Goal: Task Accomplishment & Management: Manage account settings

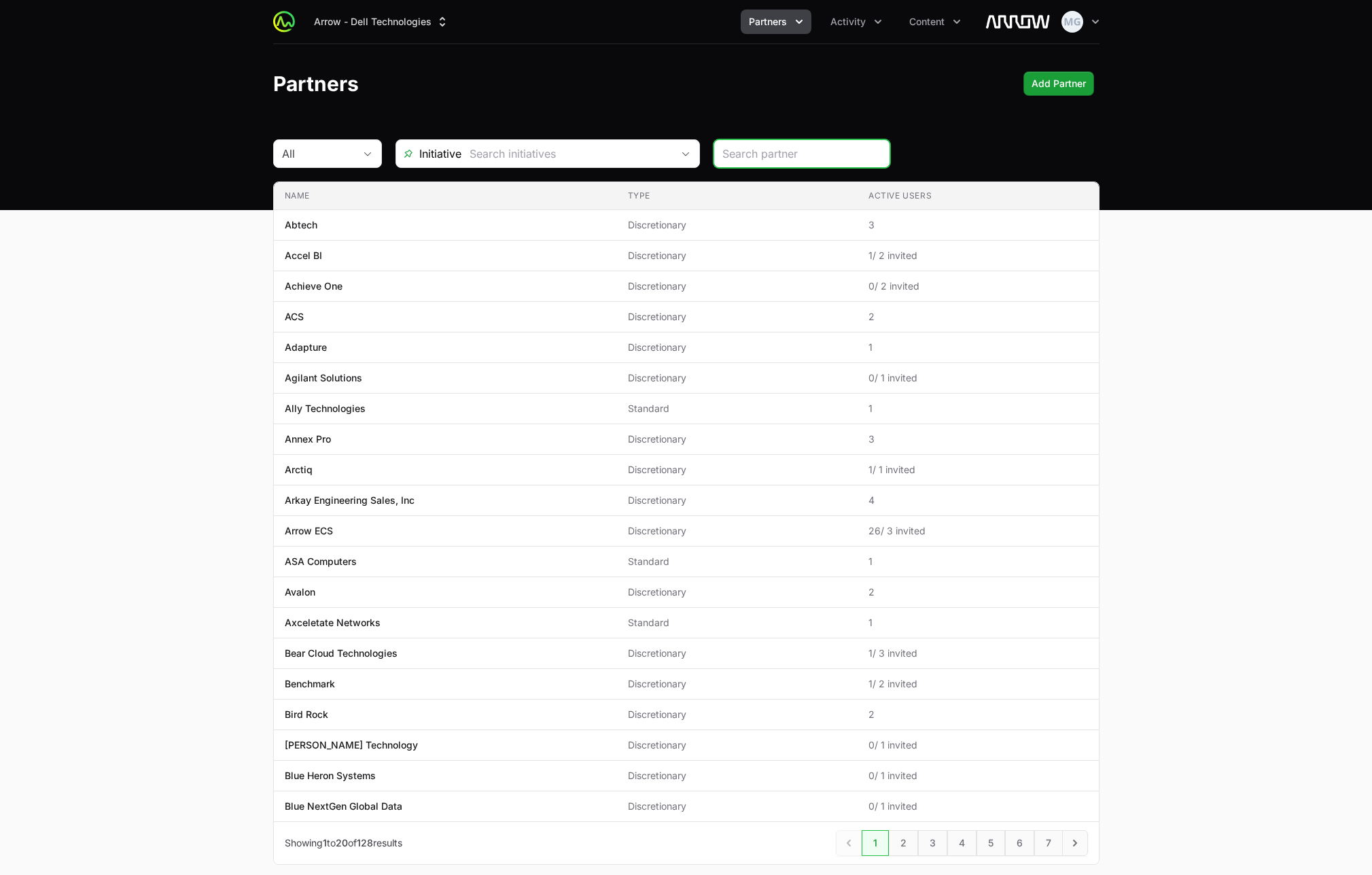
click at [753, 152] on input "search" at bounding box center [802, 154] width 159 height 17
type input "Dell"
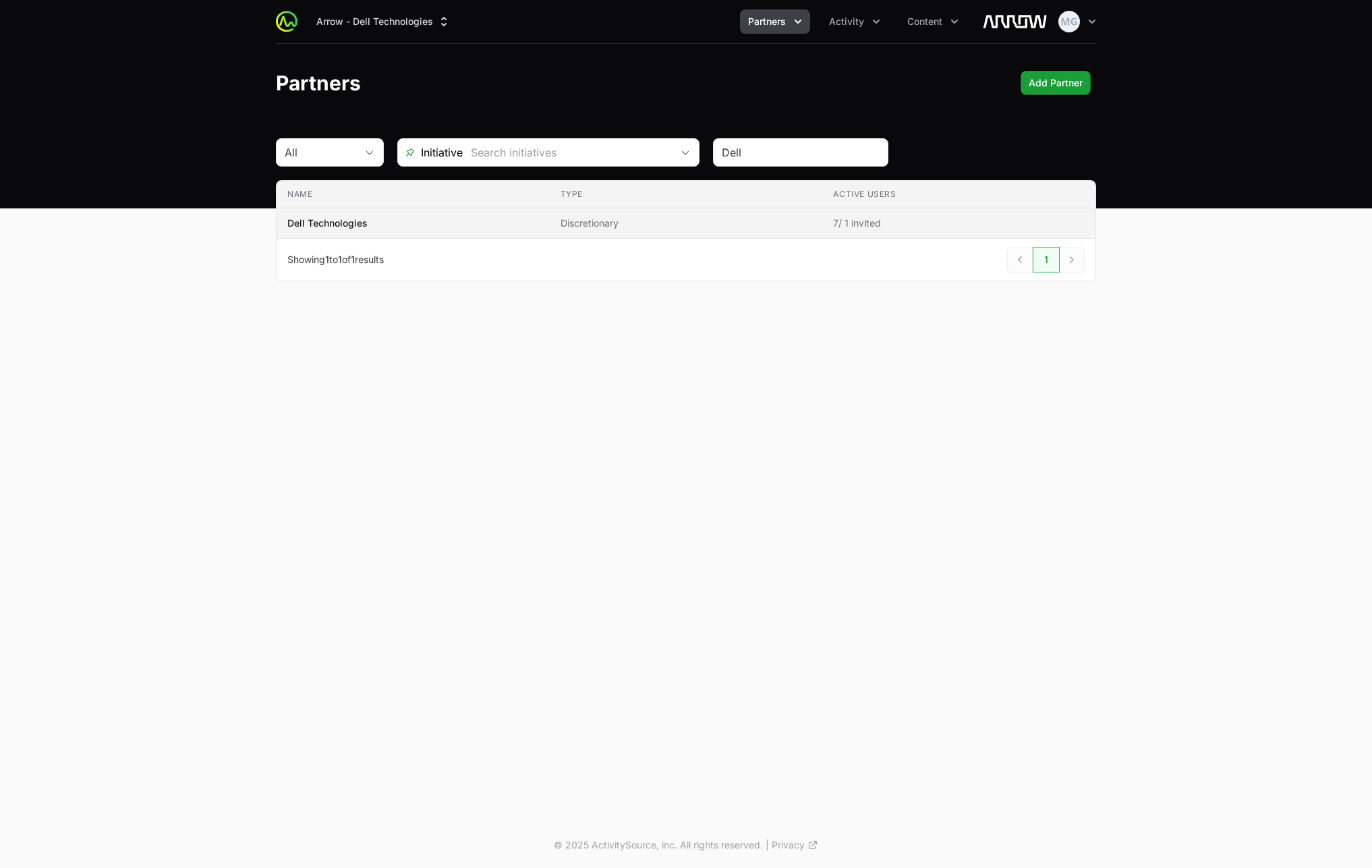
click at [341, 224] on p "Dell Technologies" at bounding box center [327, 223] width 81 height 13
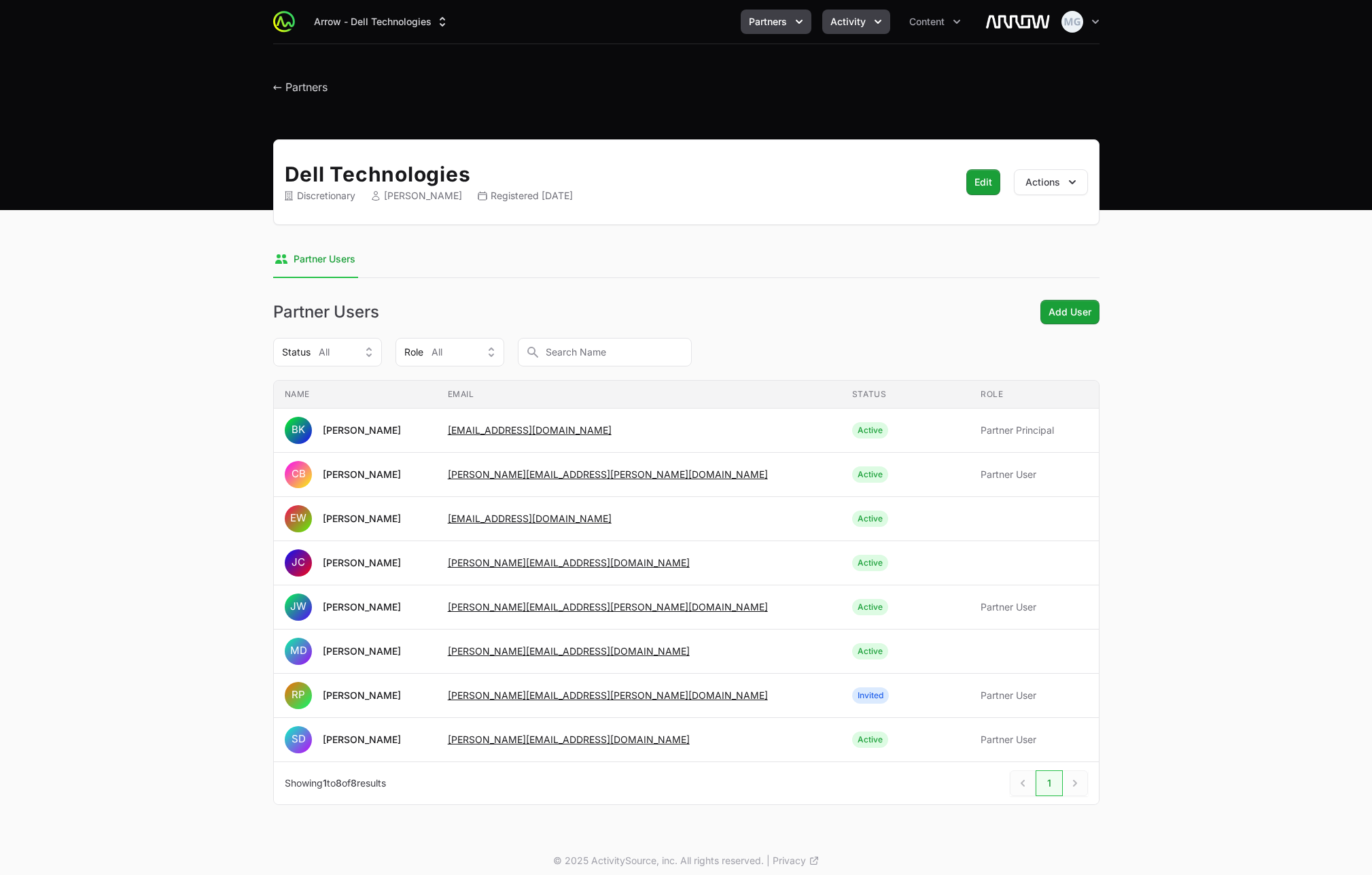
click at [850, 23] on span "Activity" at bounding box center [848, 22] width 35 height 14
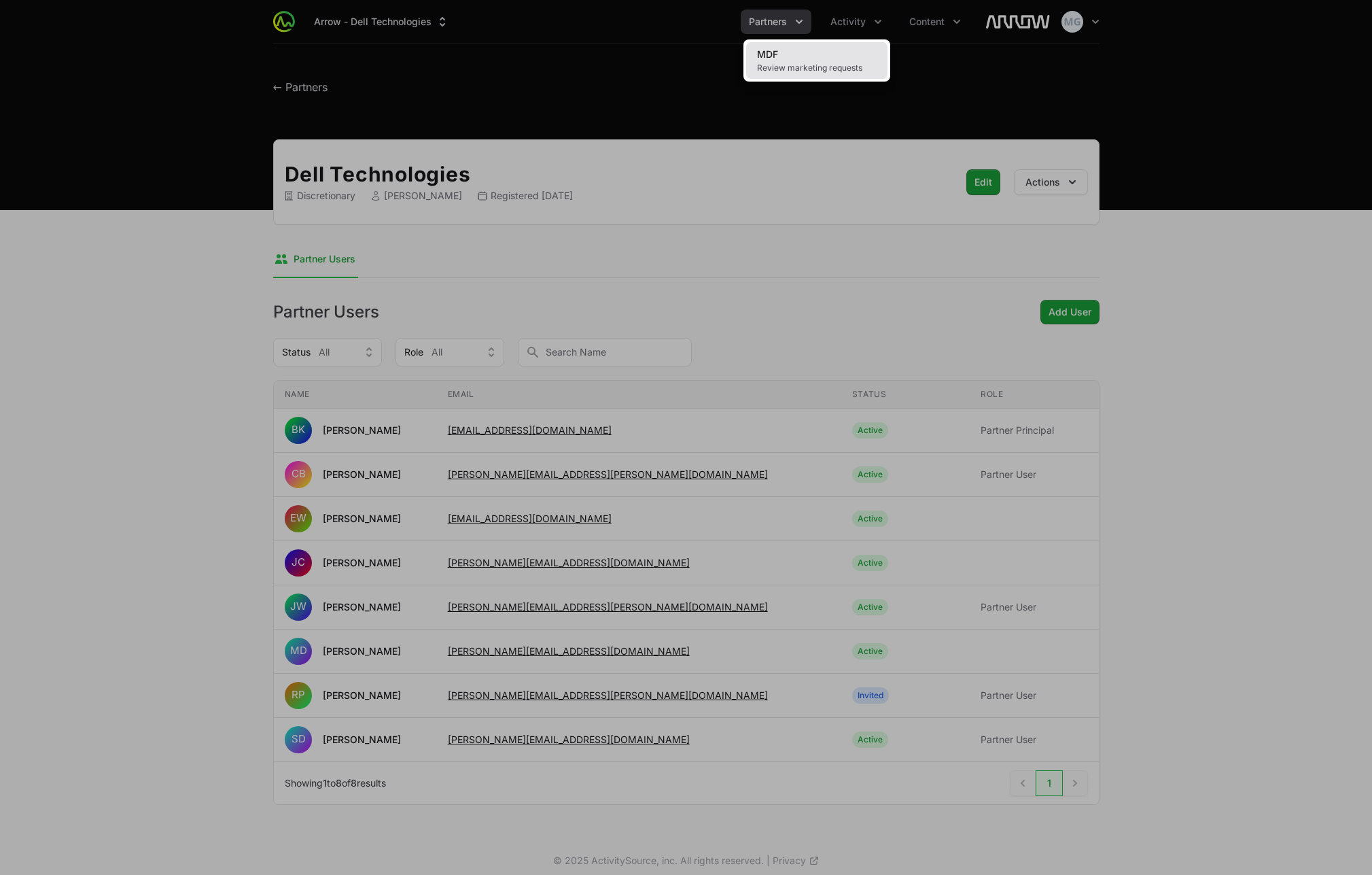
click at [783, 52] on link "MDF Review marketing requests" at bounding box center [817, 60] width 141 height 37
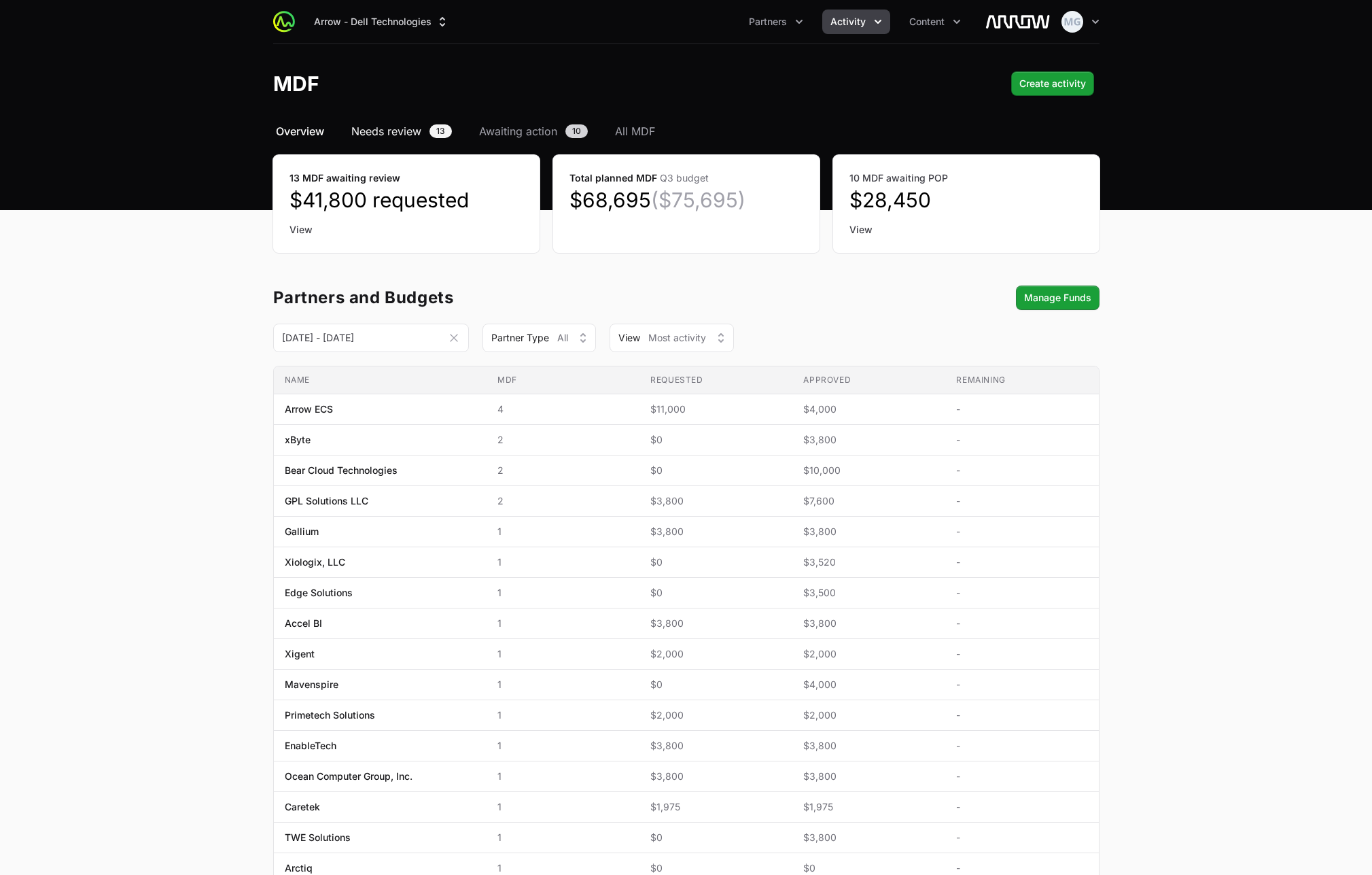
click at [413, 130] on span "Needs review" at bounding box center [386, 132] width 70 height 17
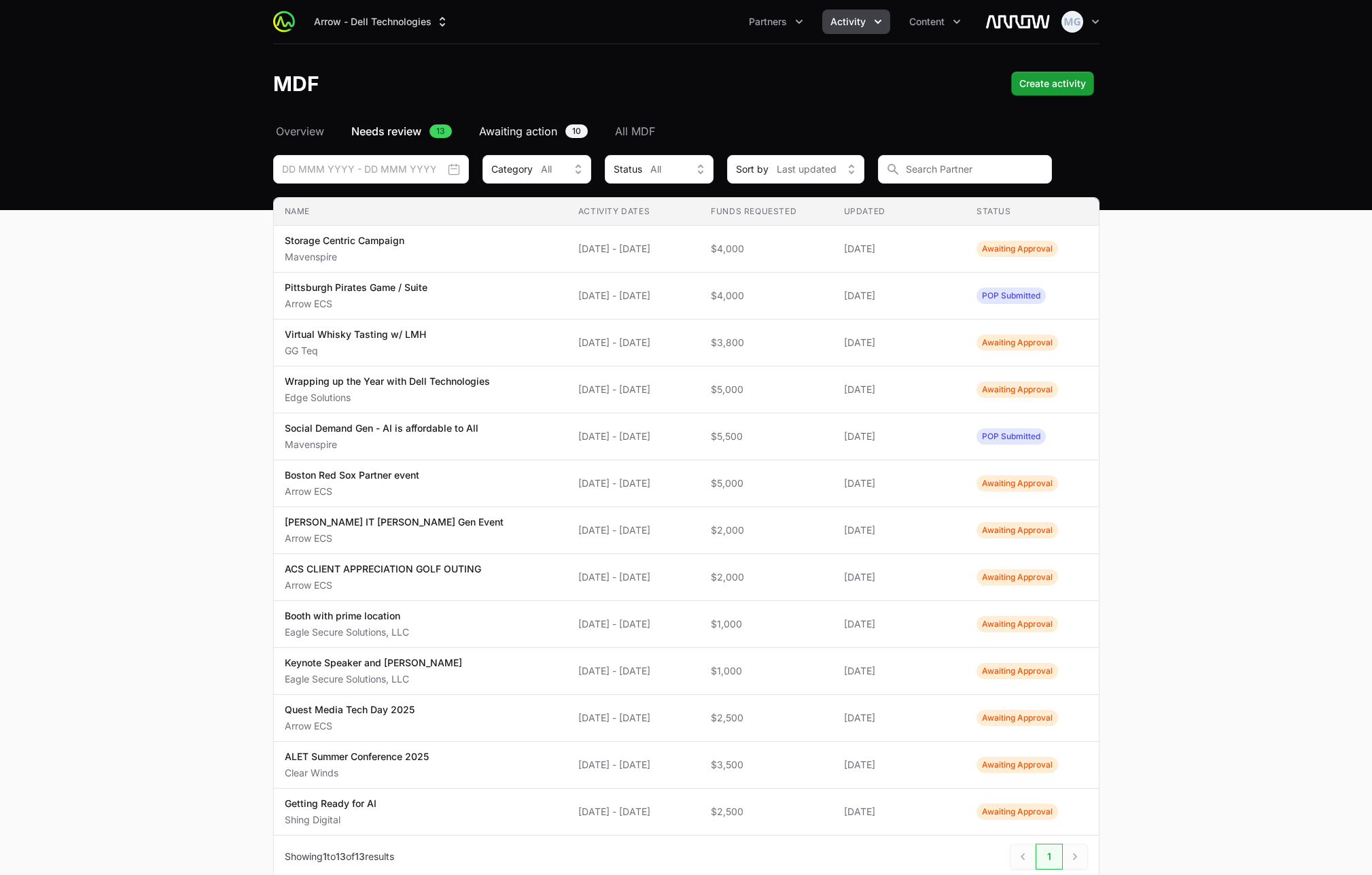
click at [508, 135] on span "Awaiting action" at bounding box center [518, 132] width 78 height 17
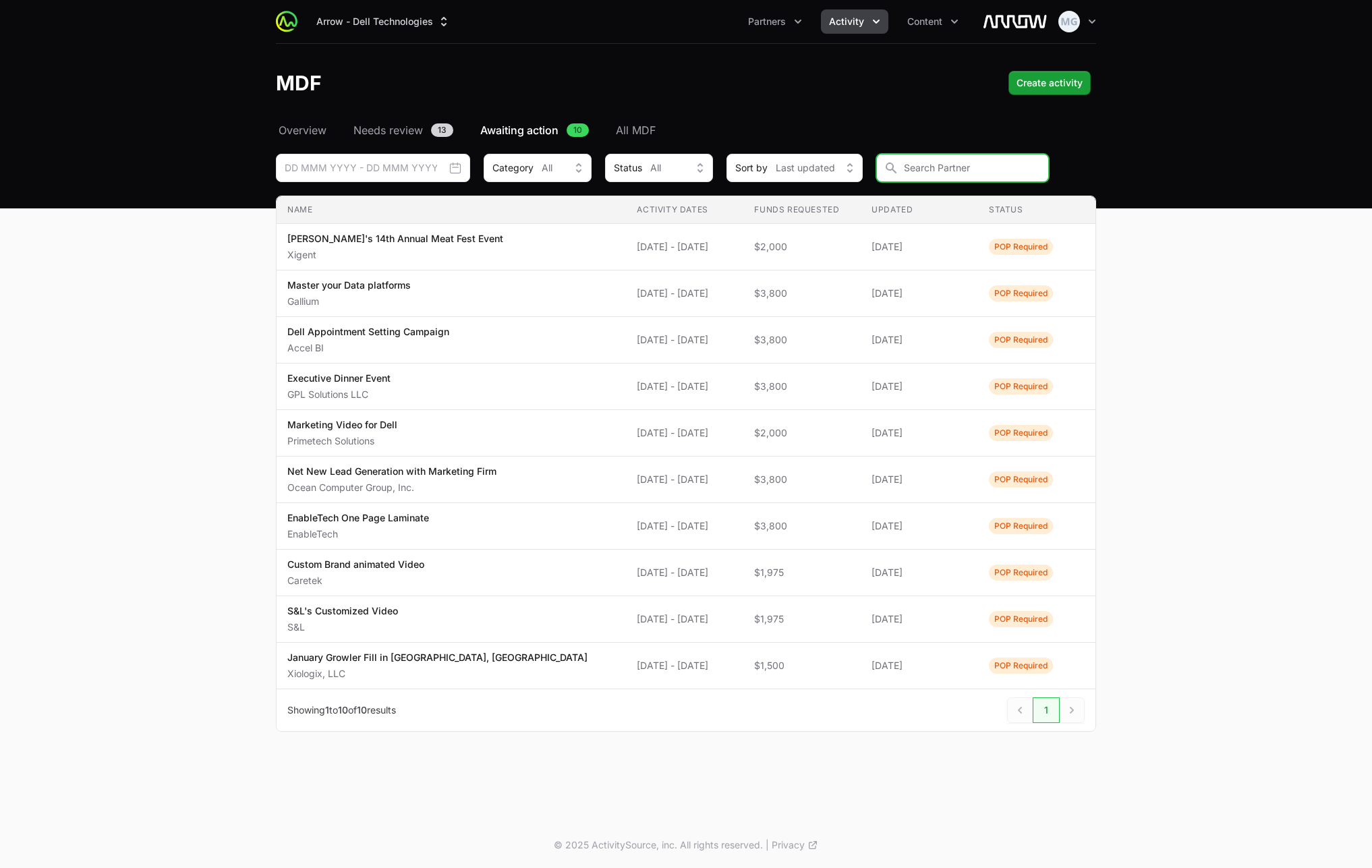
click at [954, 166] on input "MDF Filters" at bounding box center [963, 168] width 173 height 28
type input "Dynamix"
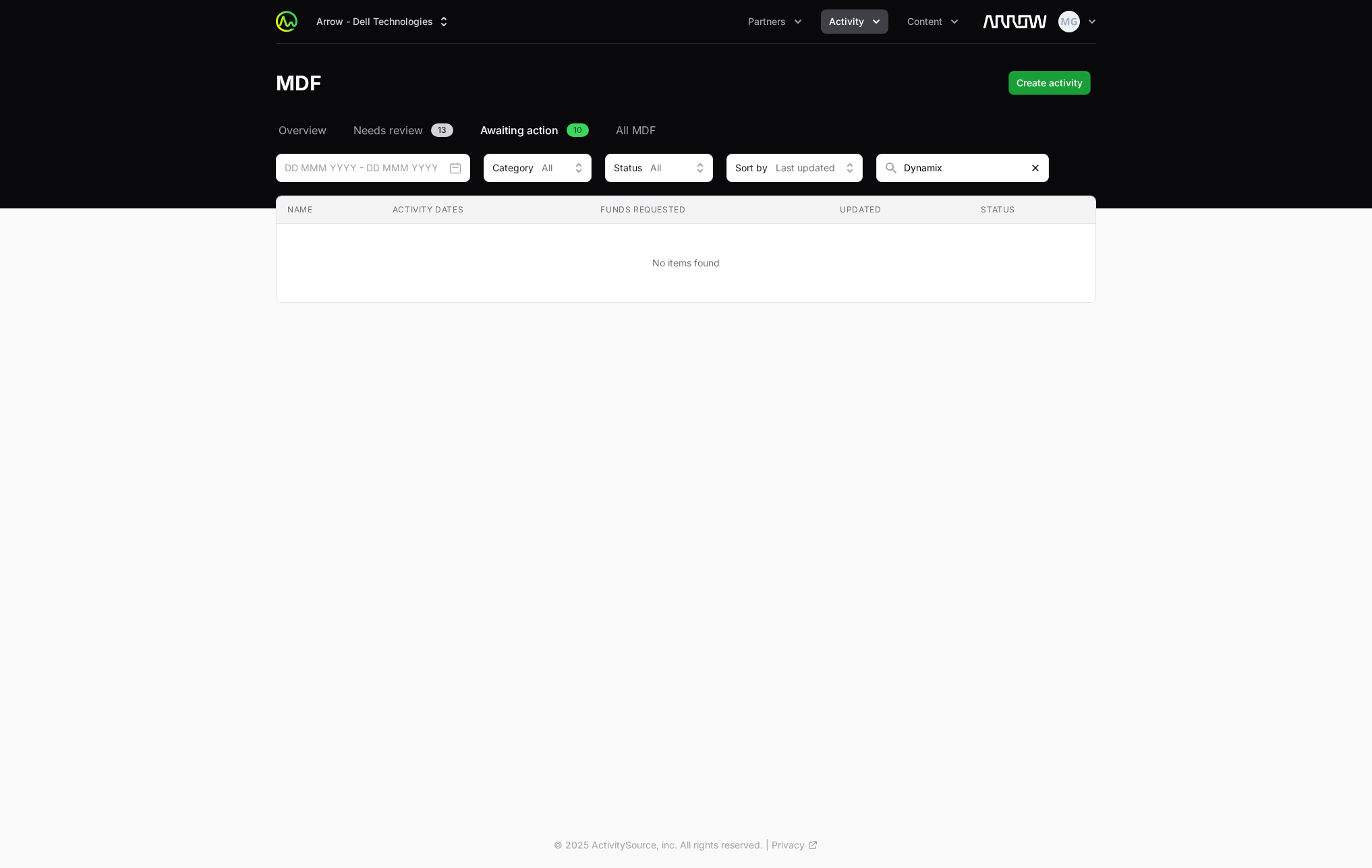
click at [1035, 165] on icon "MDF Filters" at bounding box center [1035, 168] width 10 height 10
click at [395, 133] on span "Needs review" at bounding box center [388, 130] width 69 height 16
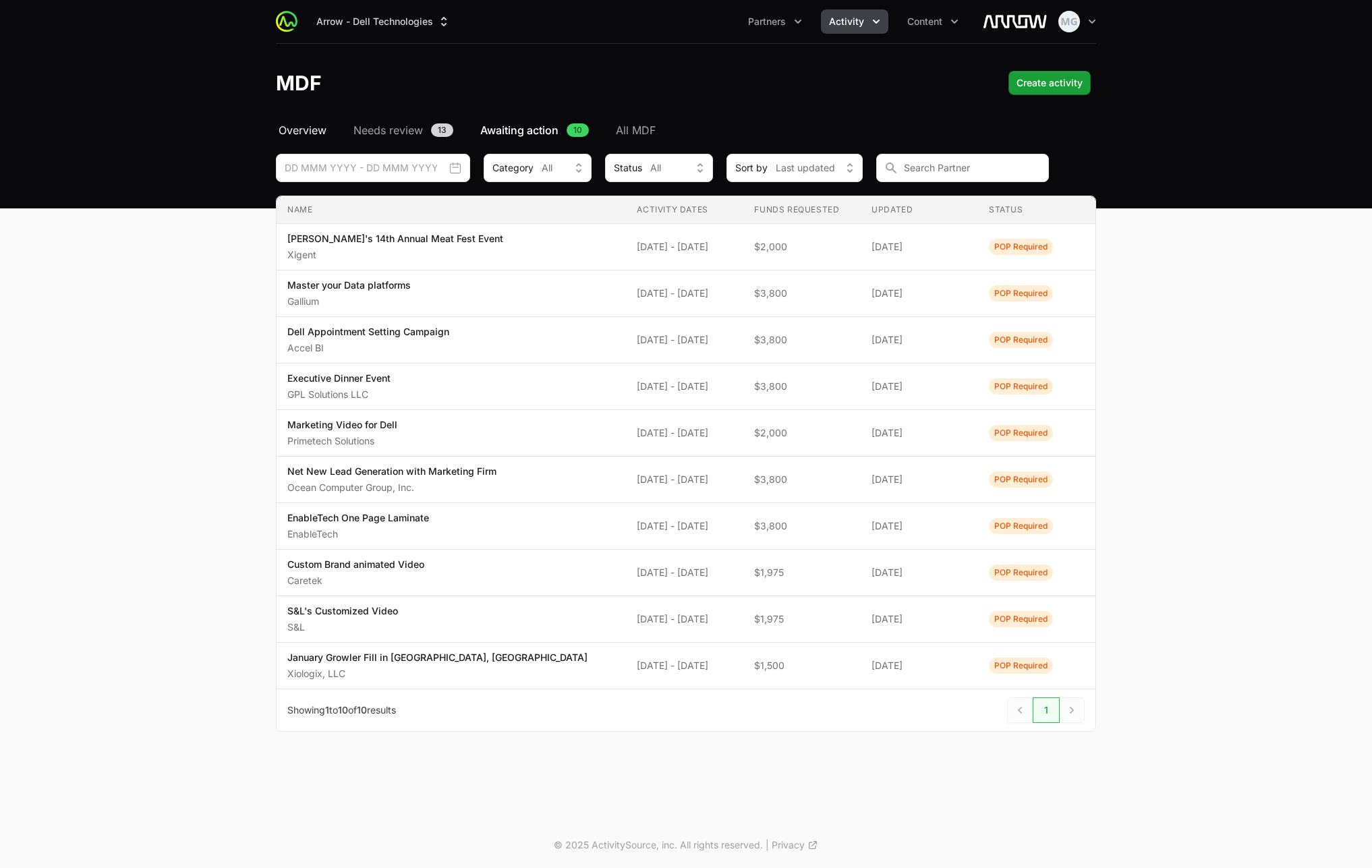
click at [306, 122] on span "Overview" at bounding box center [303, 130] width 48 height 16
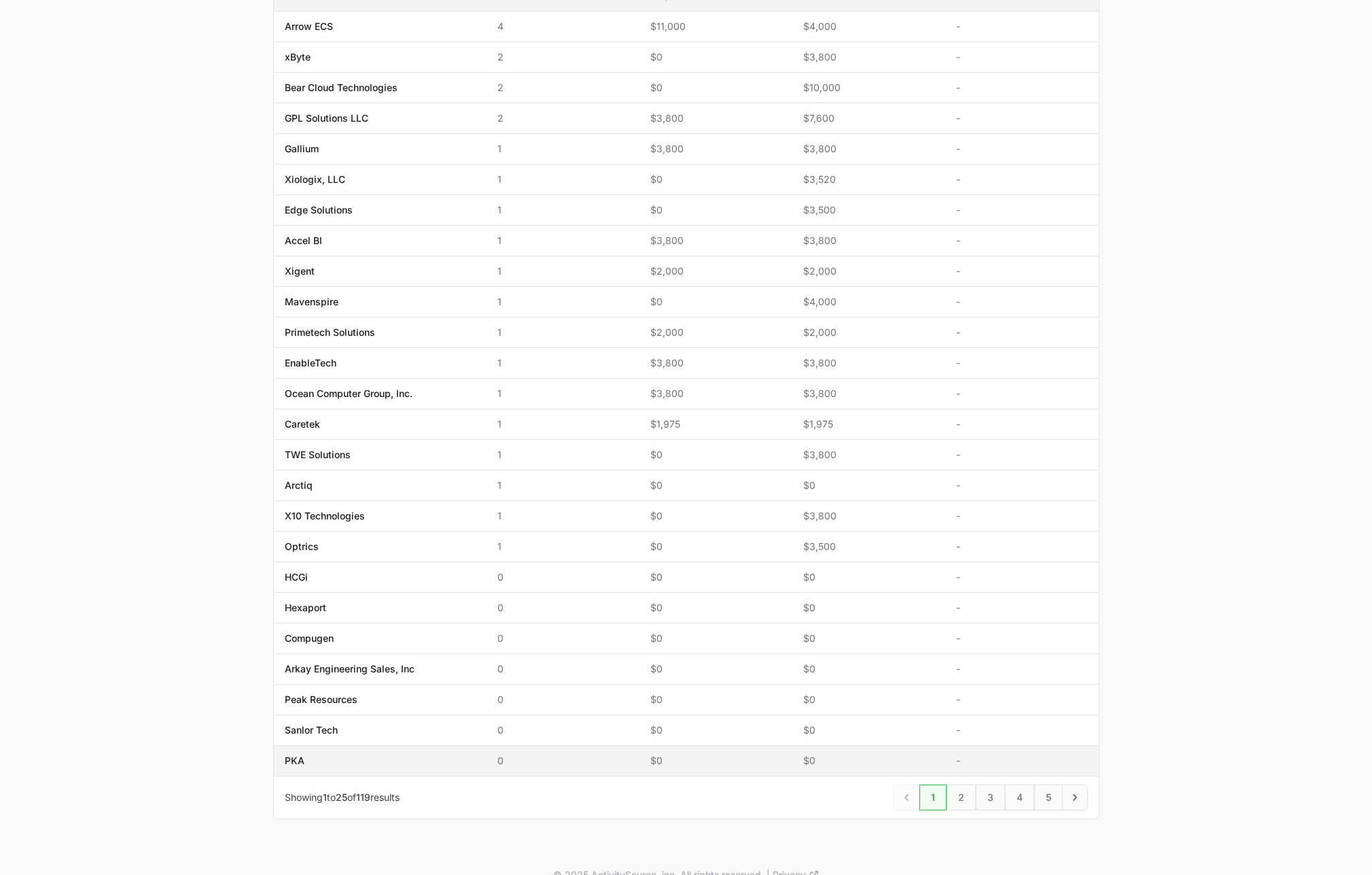
scroll to position [406, 0]
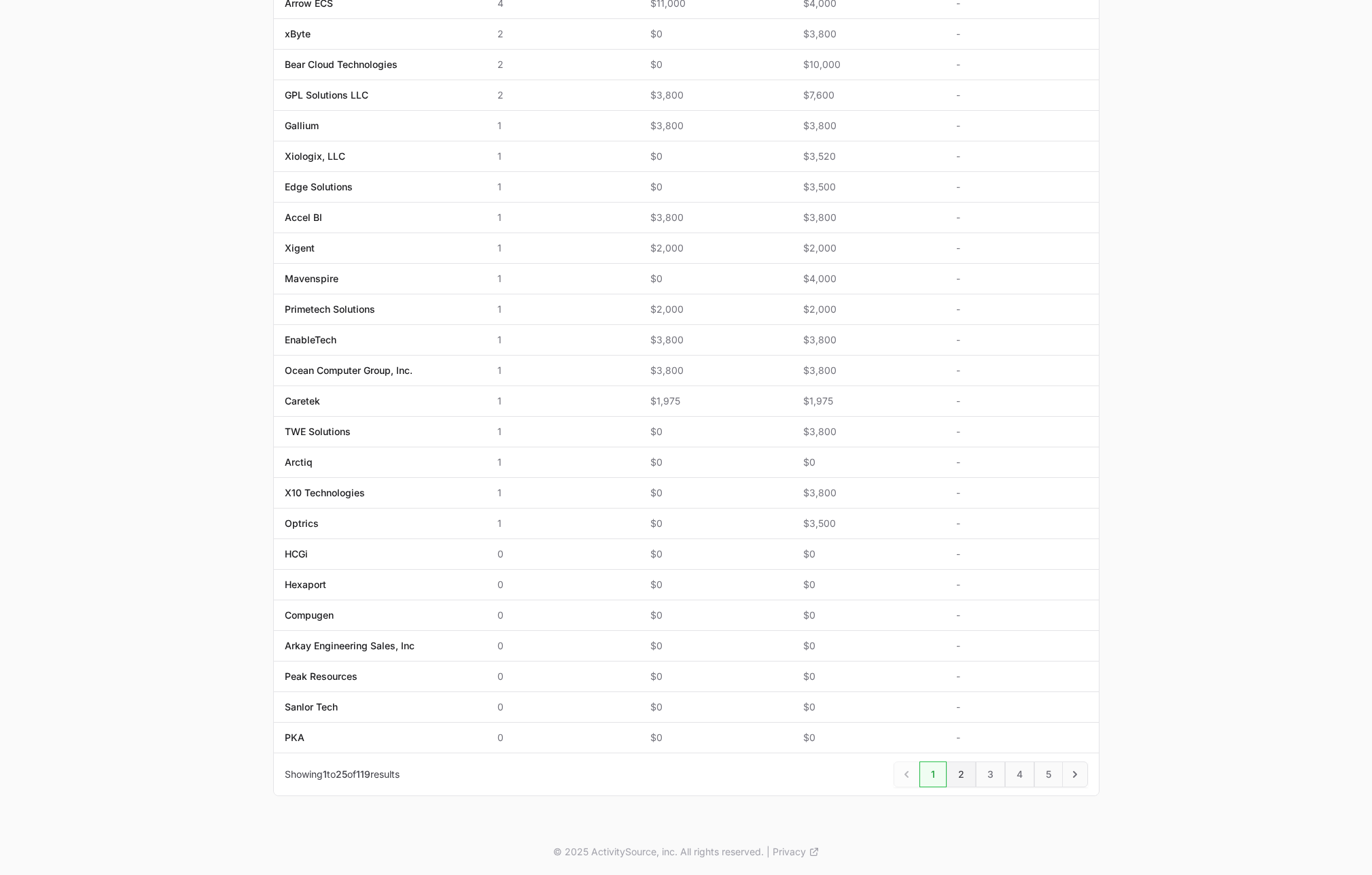
click at [963, 774] on link "2" at bounding box center [961, 774] width 29 height 26
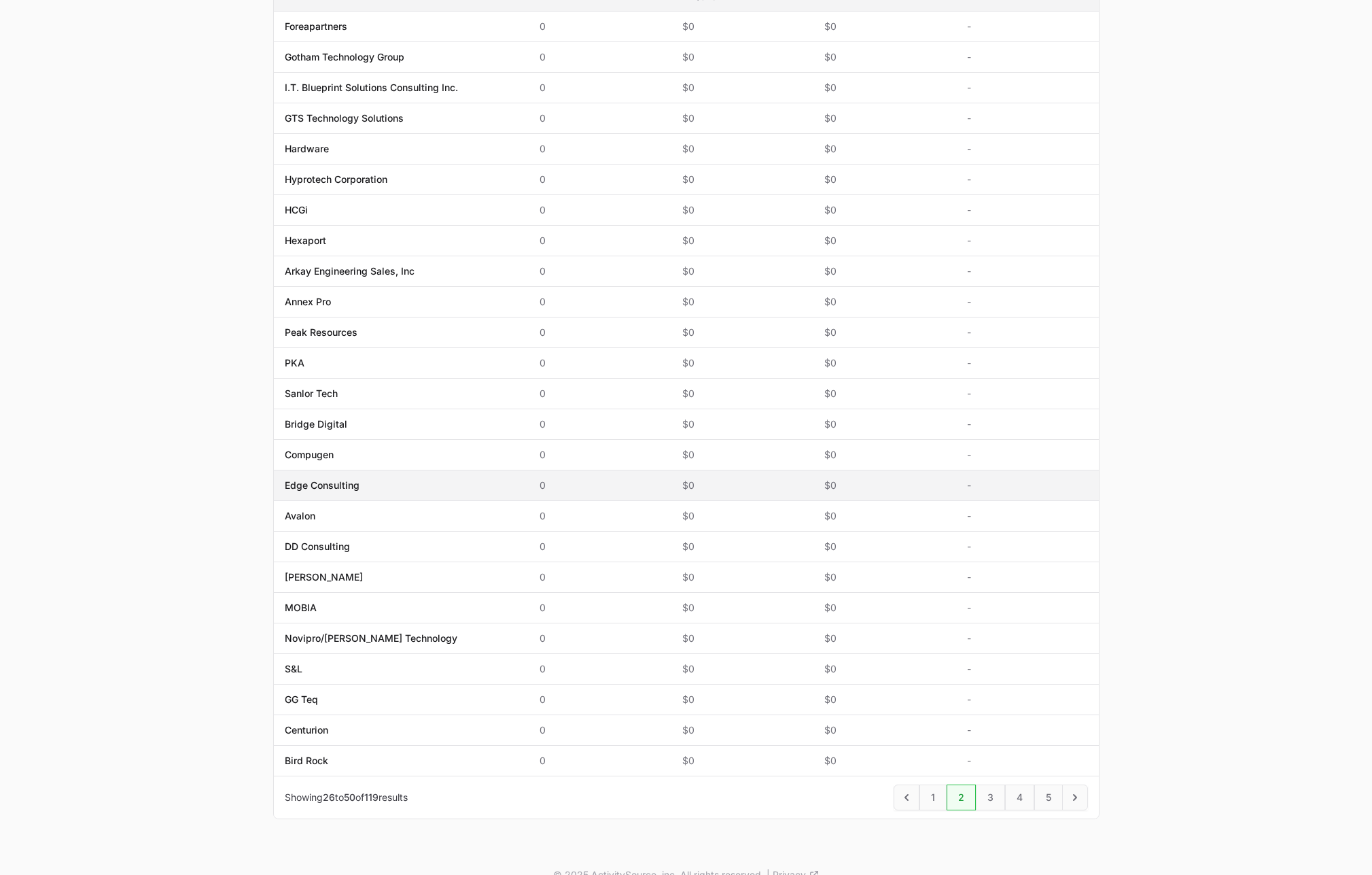
scroll to position [406, 0]
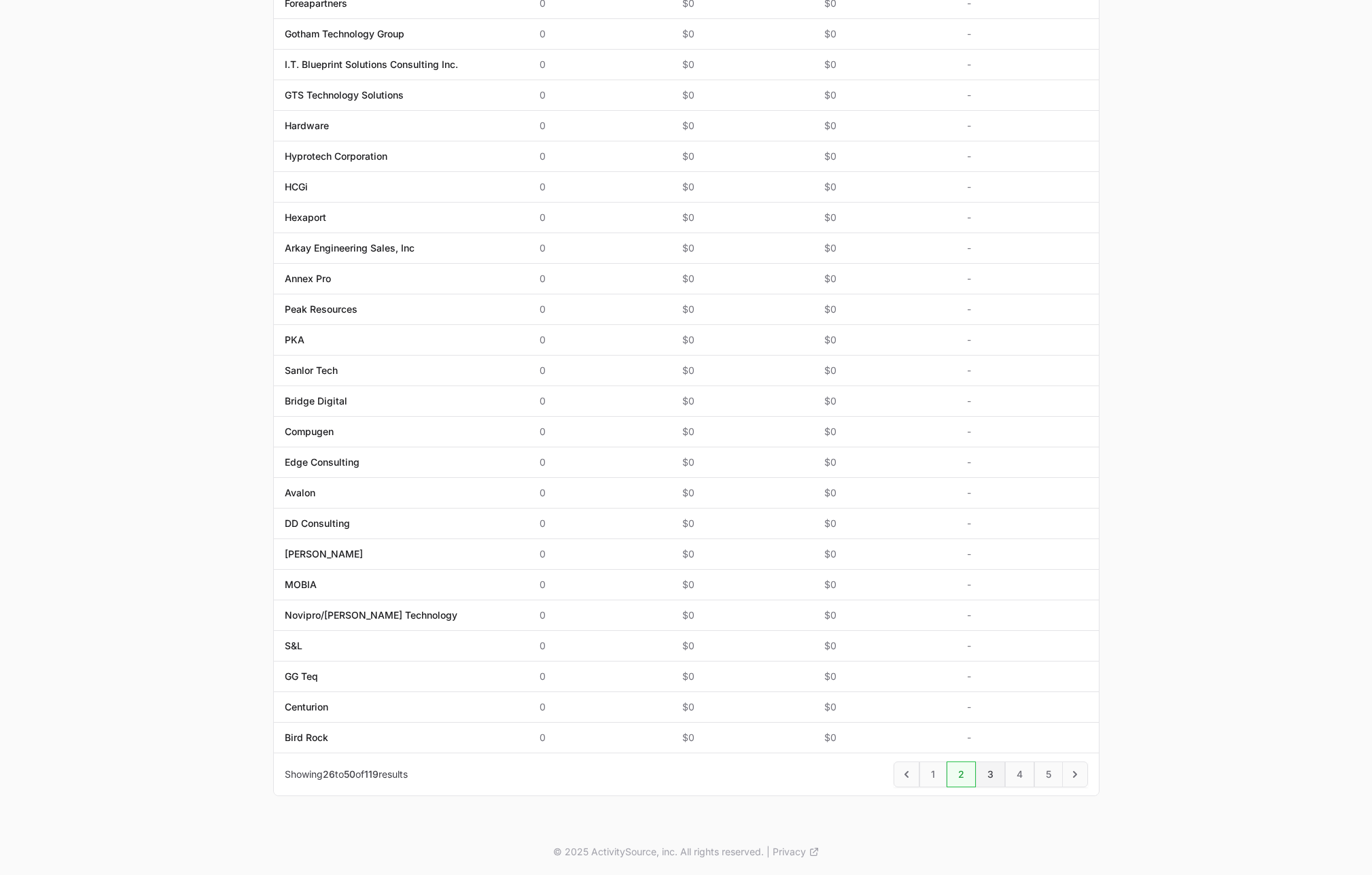
click at [985, 774] on link "3" at bounding box center [990, 774] width 29 height 26
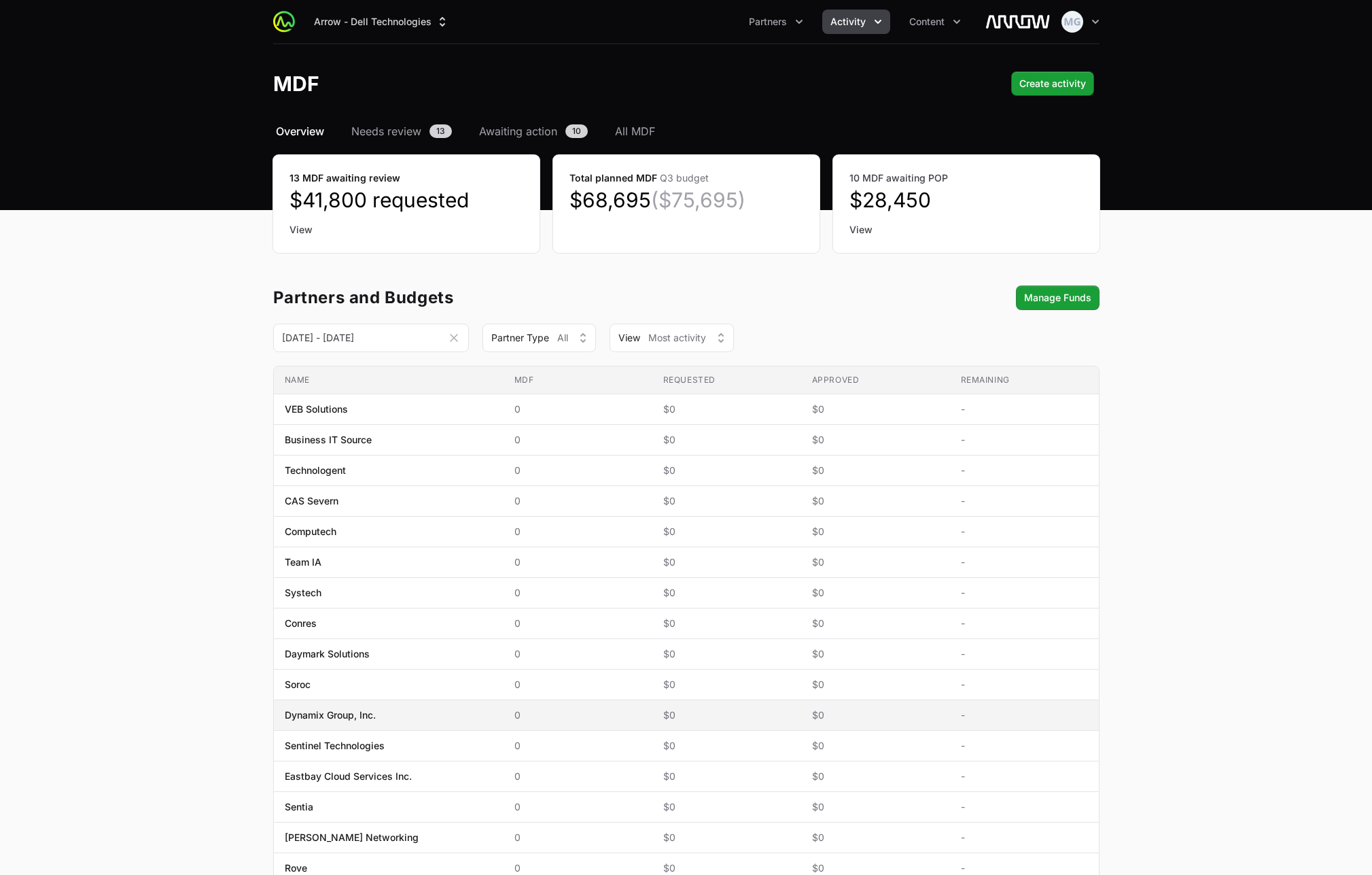
click at [356, 720] on span "Dynamix Group, Inc." at bounding box center [330, 715] width 91 height 14
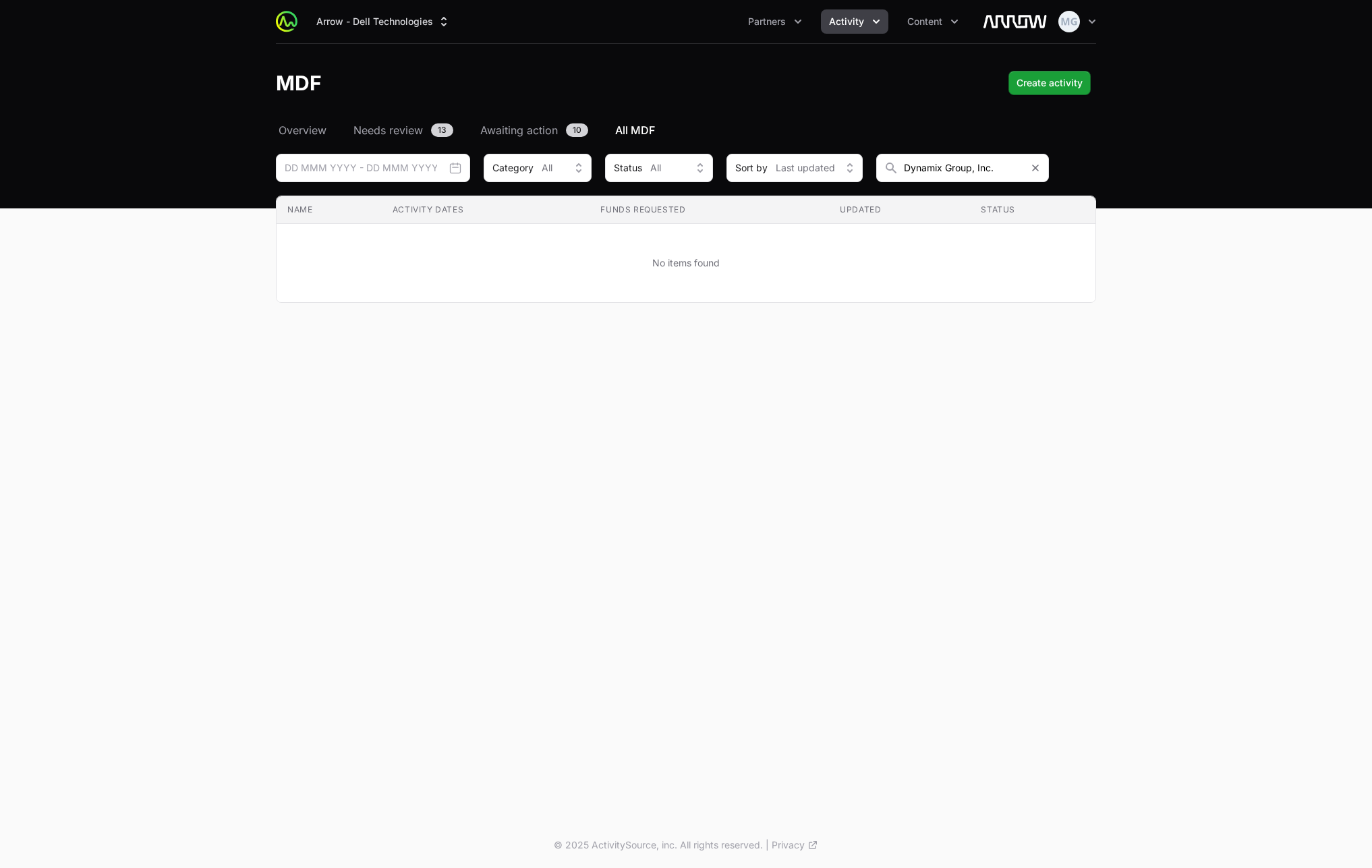
click at [312, 138] on div "Select a tab Overview Needs review Awaiting action All MDF Overview Needs revie…" at bounding box center [686, 229] width 863 height 213
click at [311, 130] on span "Overview" at bounding box center [303, 130] width 48 height 16
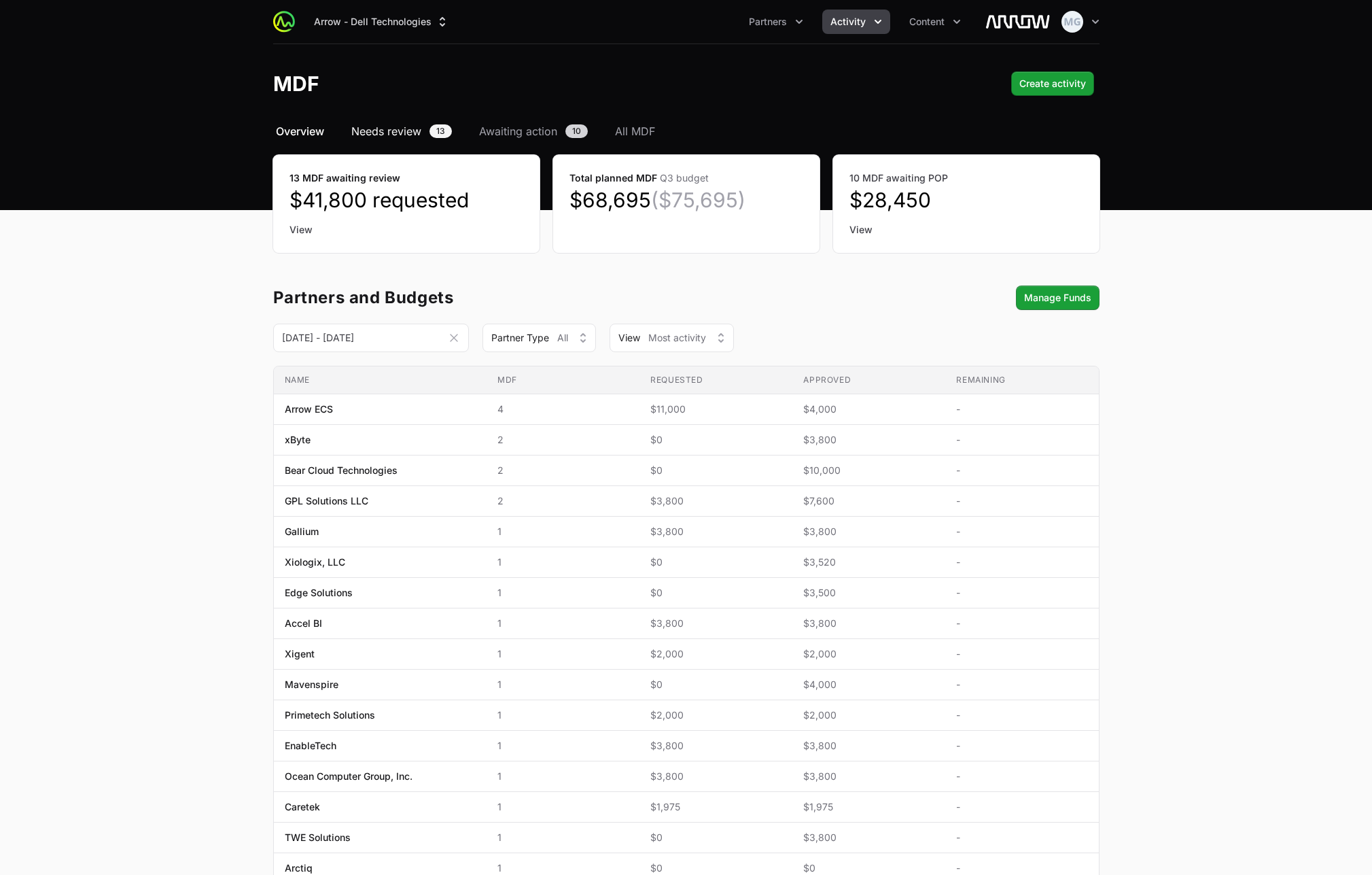
click at [382, 128] on span "Needs review" at bounding box center [386, 132] width 70 height 17
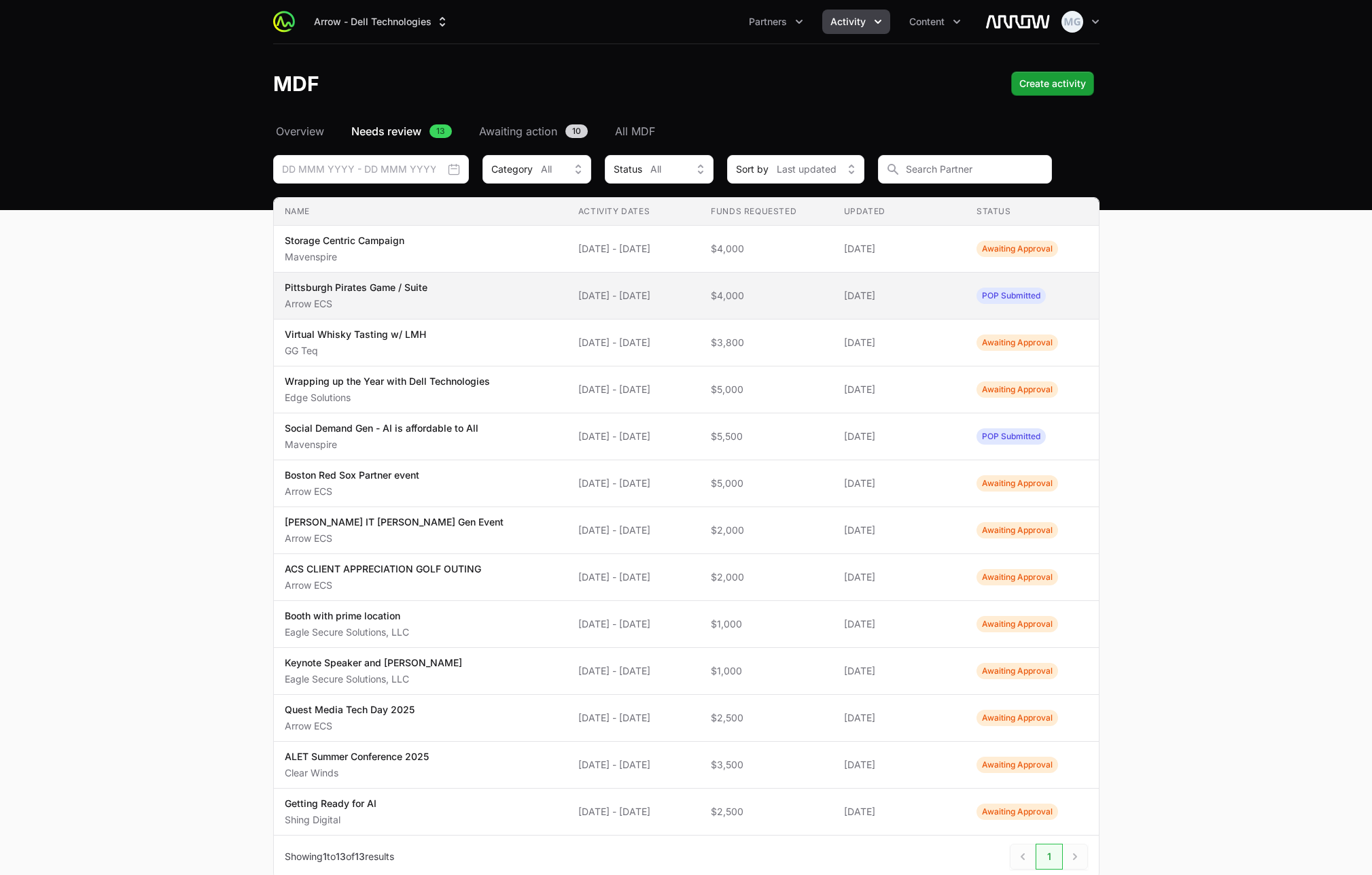
click at [350, 300] on p "Arrow ECS" at bounding box center [356, 304] width 143 height 14
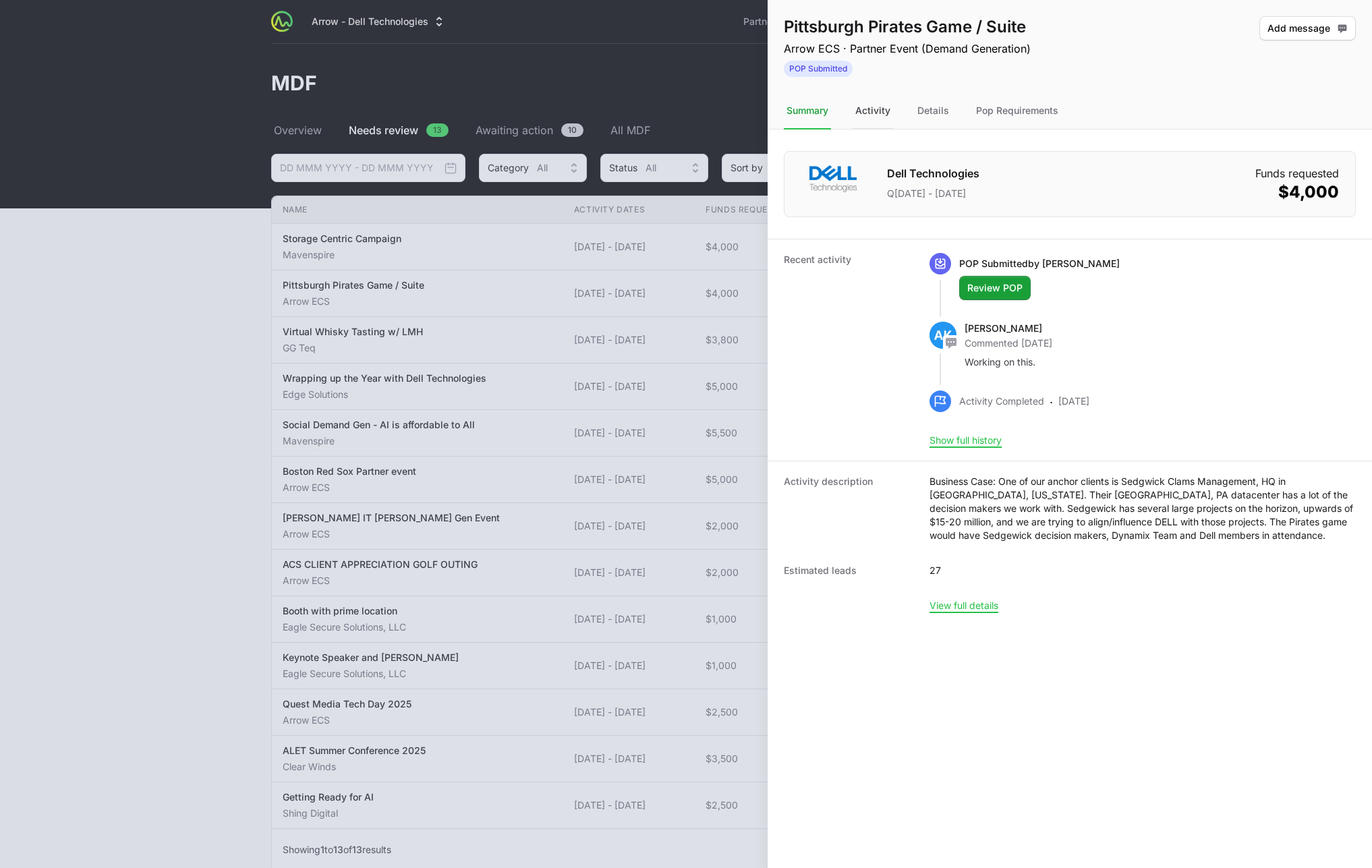
click at [872, 116] on div "Activity" at bounding box center [872, 111] width 40 height 37
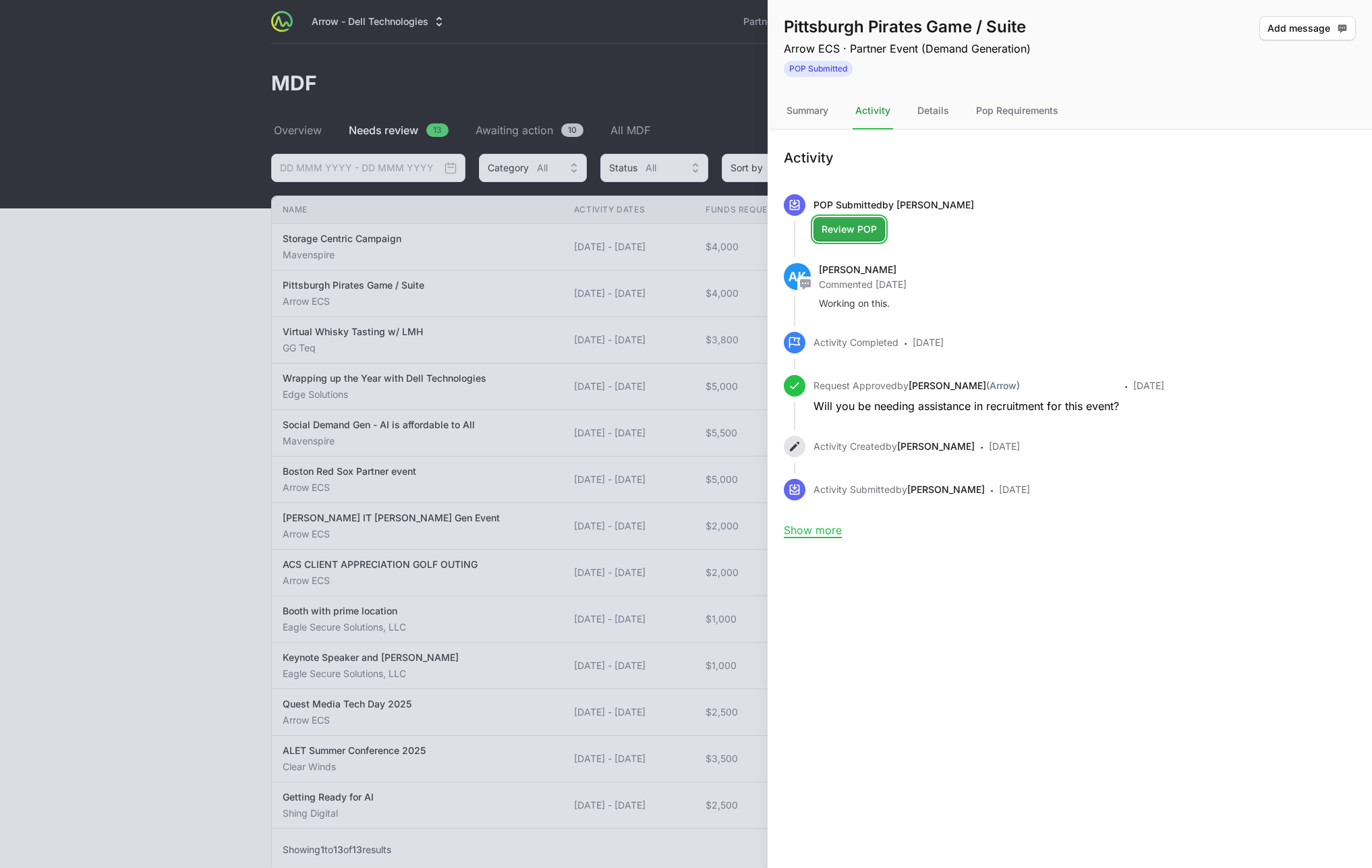
click at [871, 231] on span "Review POP" at bounding box center [849, 230] width 55 height 16
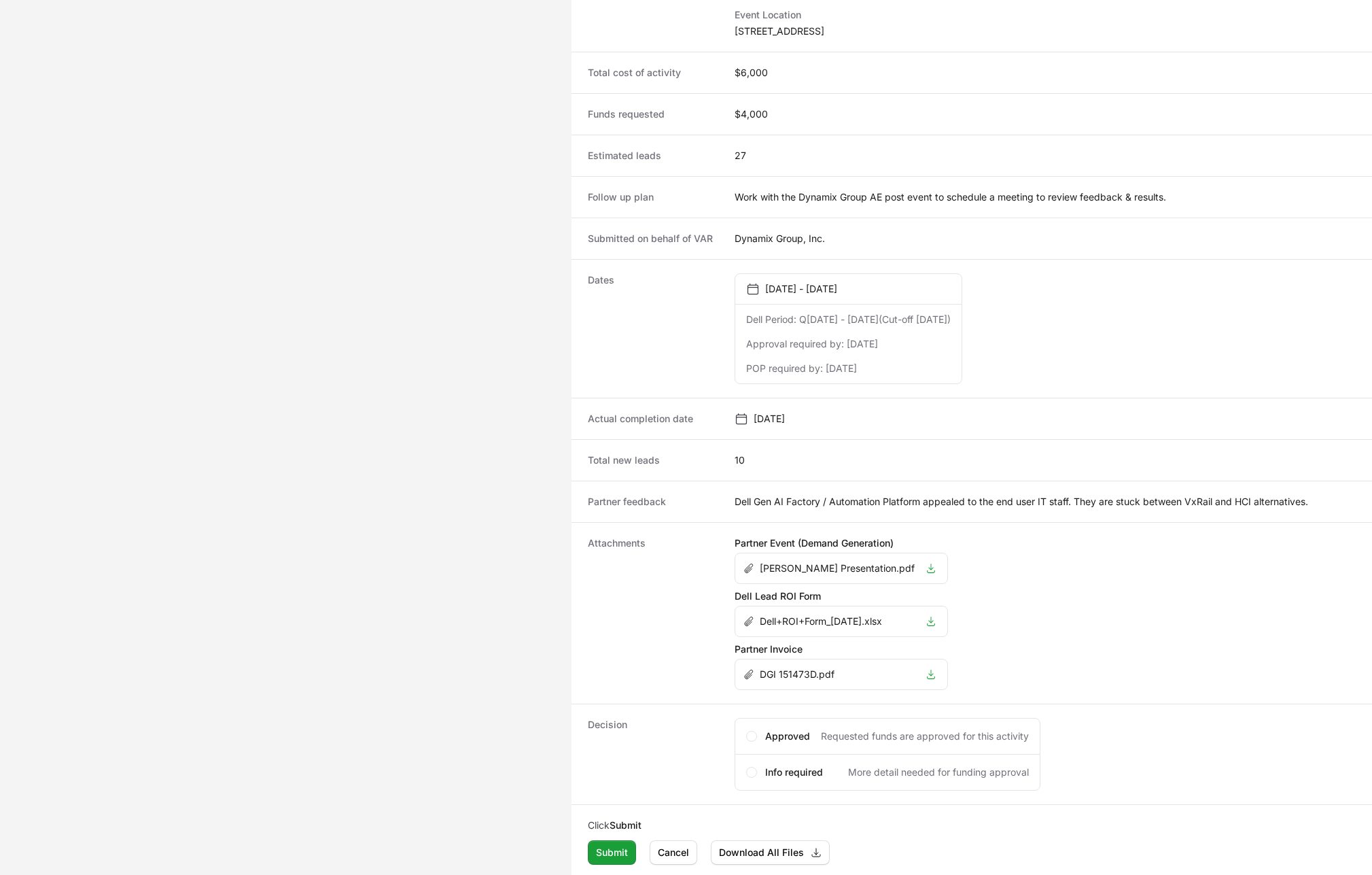
scroll to position [497, 0]
click at [814, 569] on p "[PERSON_NAME] Presentation.pdf" at bounding box center [837, 565] width 155 height 14
click at [748, 566] on icon "Activity details" at bounding box center [748, 565] width 11 height 11
click at [749, 620] on icon "Activity details" at bounding box center [748, 618] width 11 height 11
click at [753, 671] on icon "Activity details" at bounding box center [748, 671] width 11 height 11
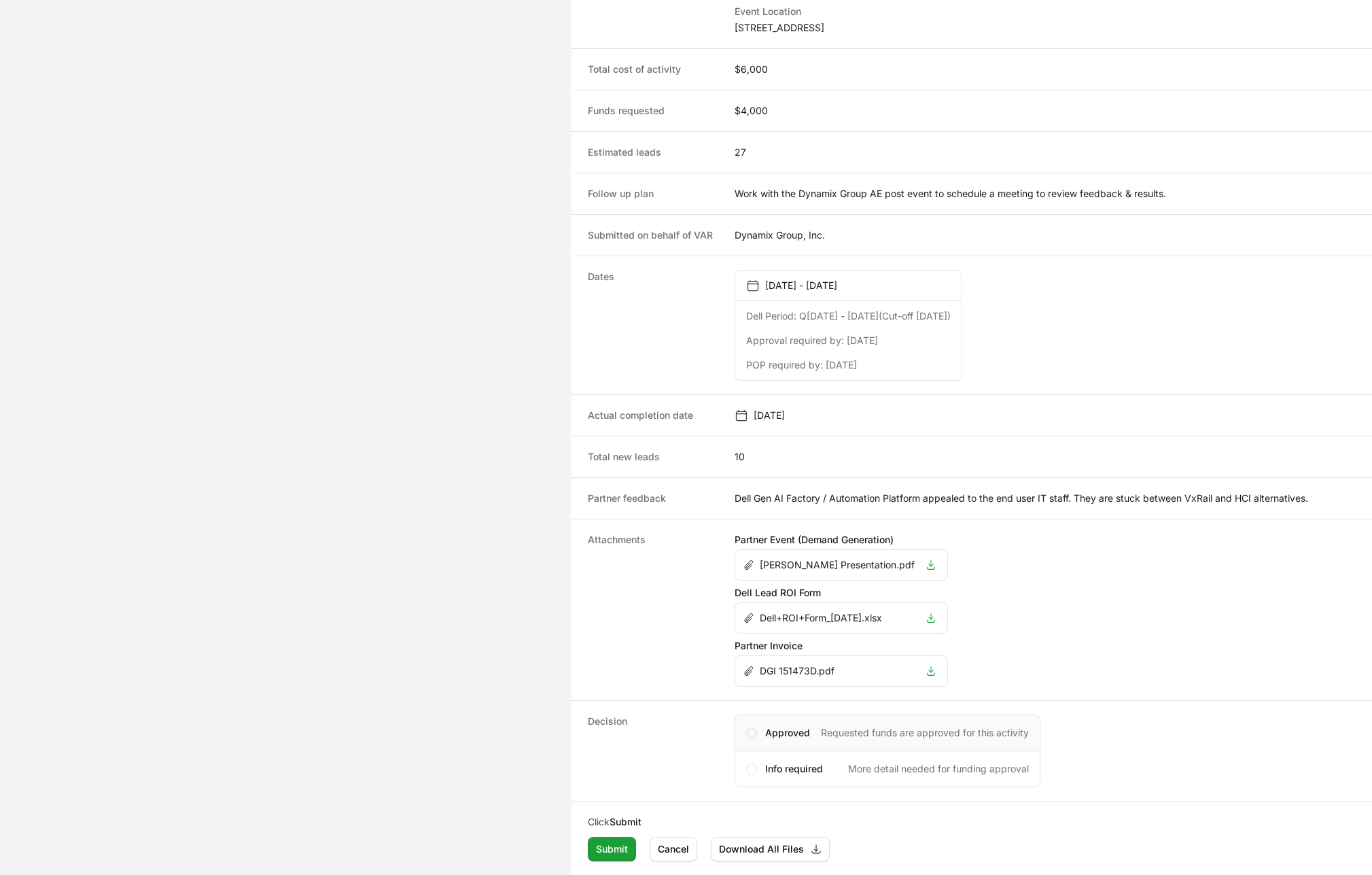
click at [752, 731] on span "Activity details" at bounding box center [751, 732] width 4 height 4
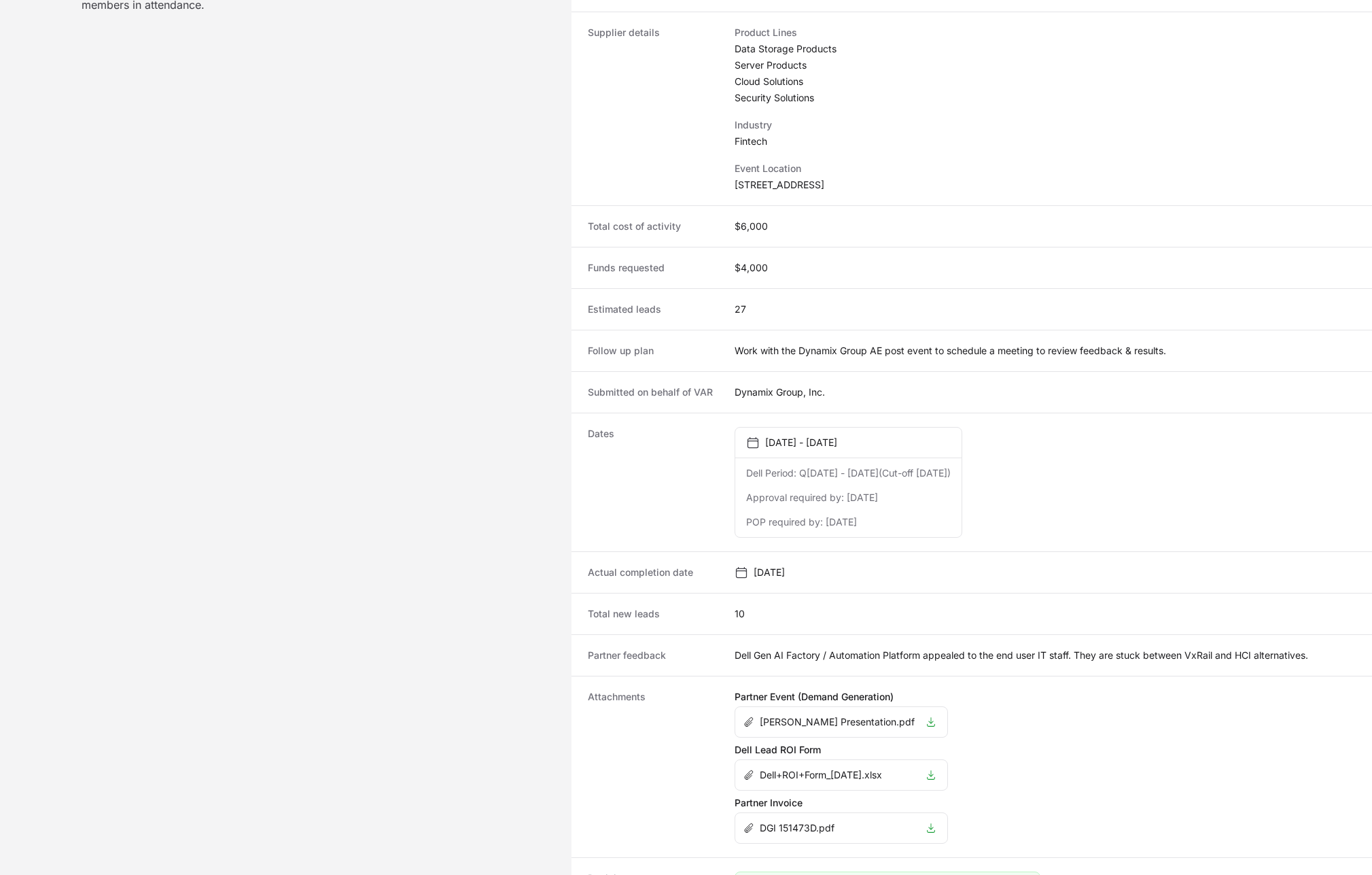
scroll to position [594, 0]
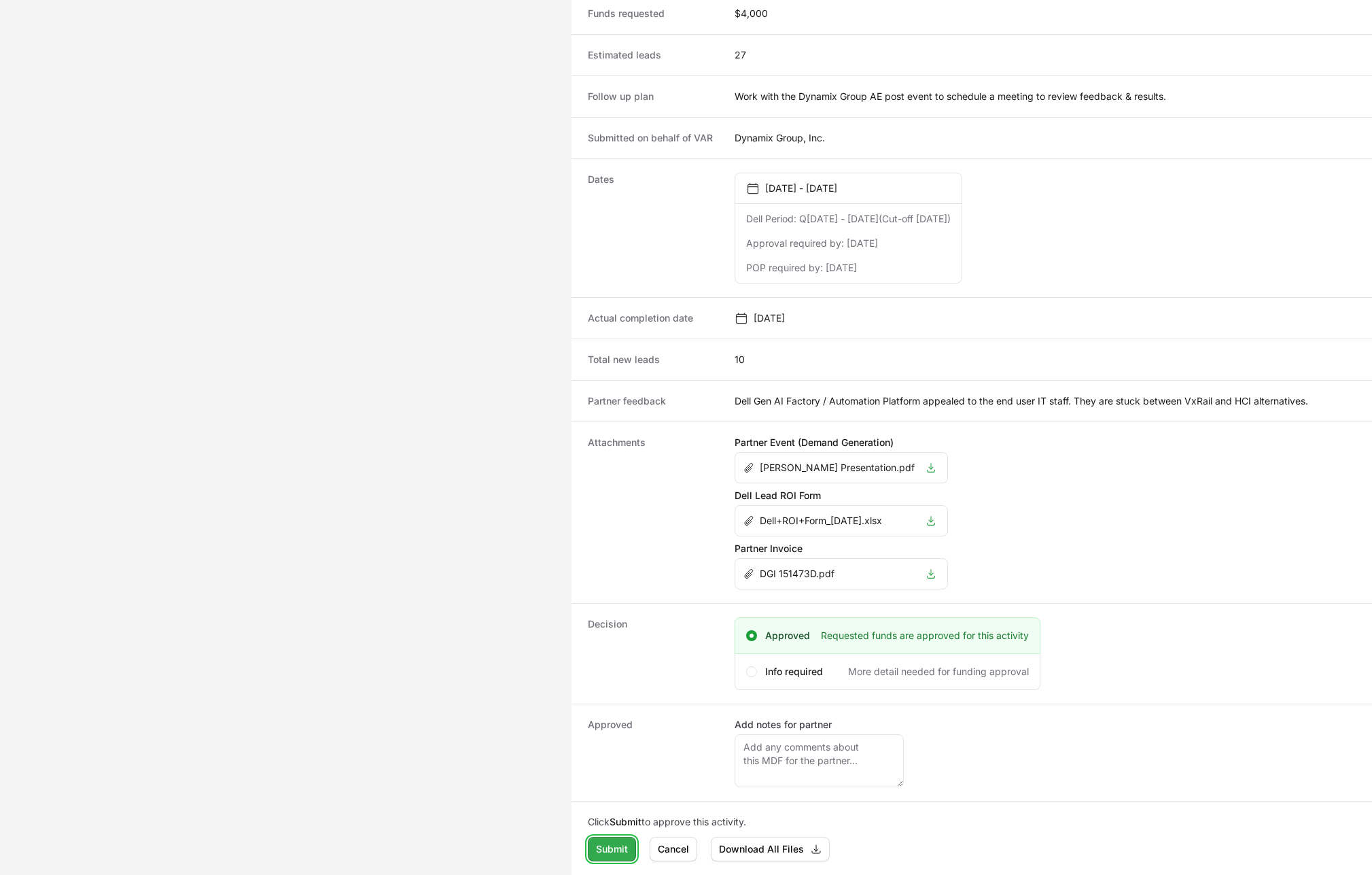
click at [619, 852] on span "Submit" at bounding box center [612, 849] width 32 height 17
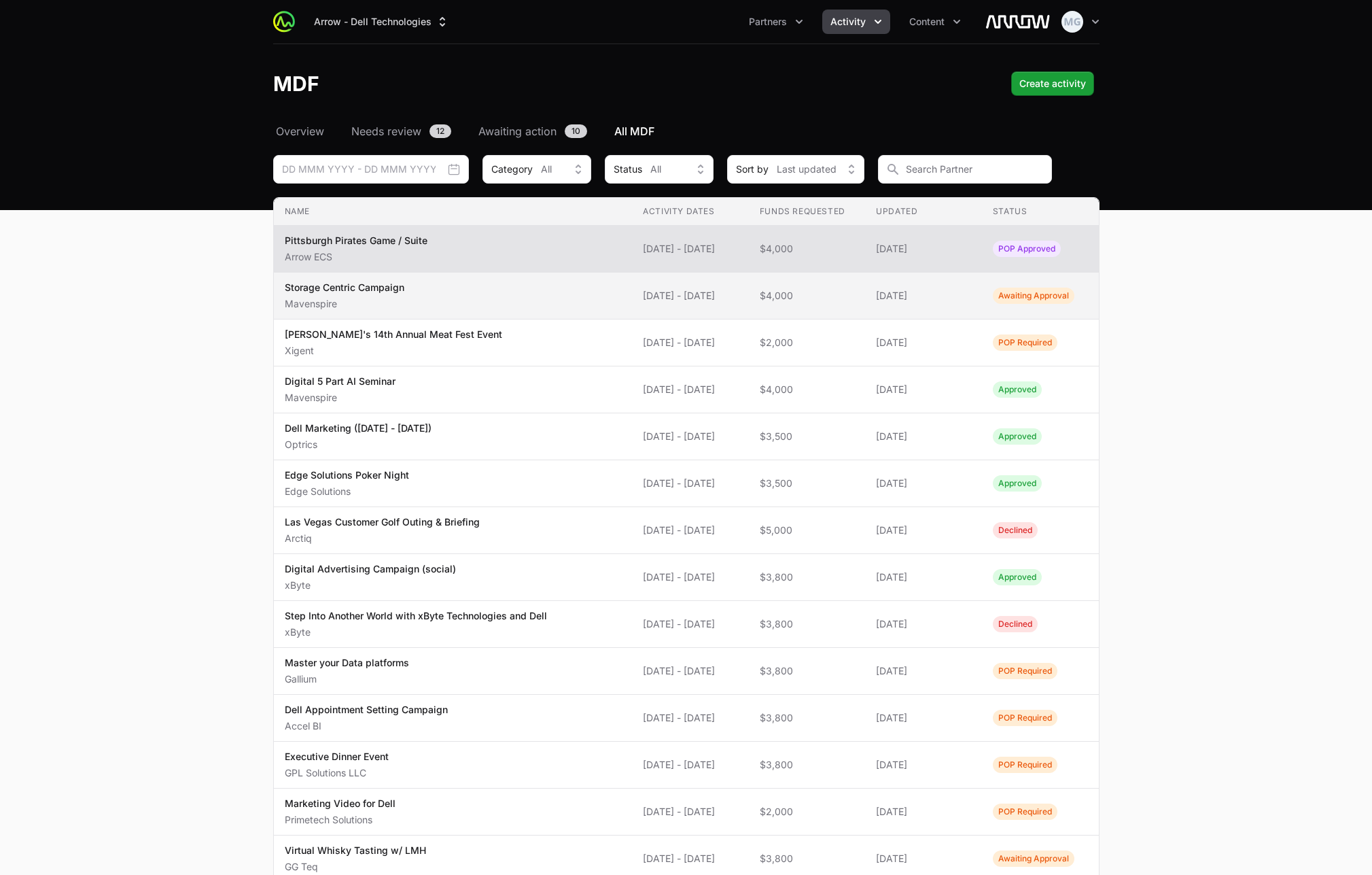
click at [364, 298] on p "Mavenspire" at bounding box center [344, 304] width 119 height 14
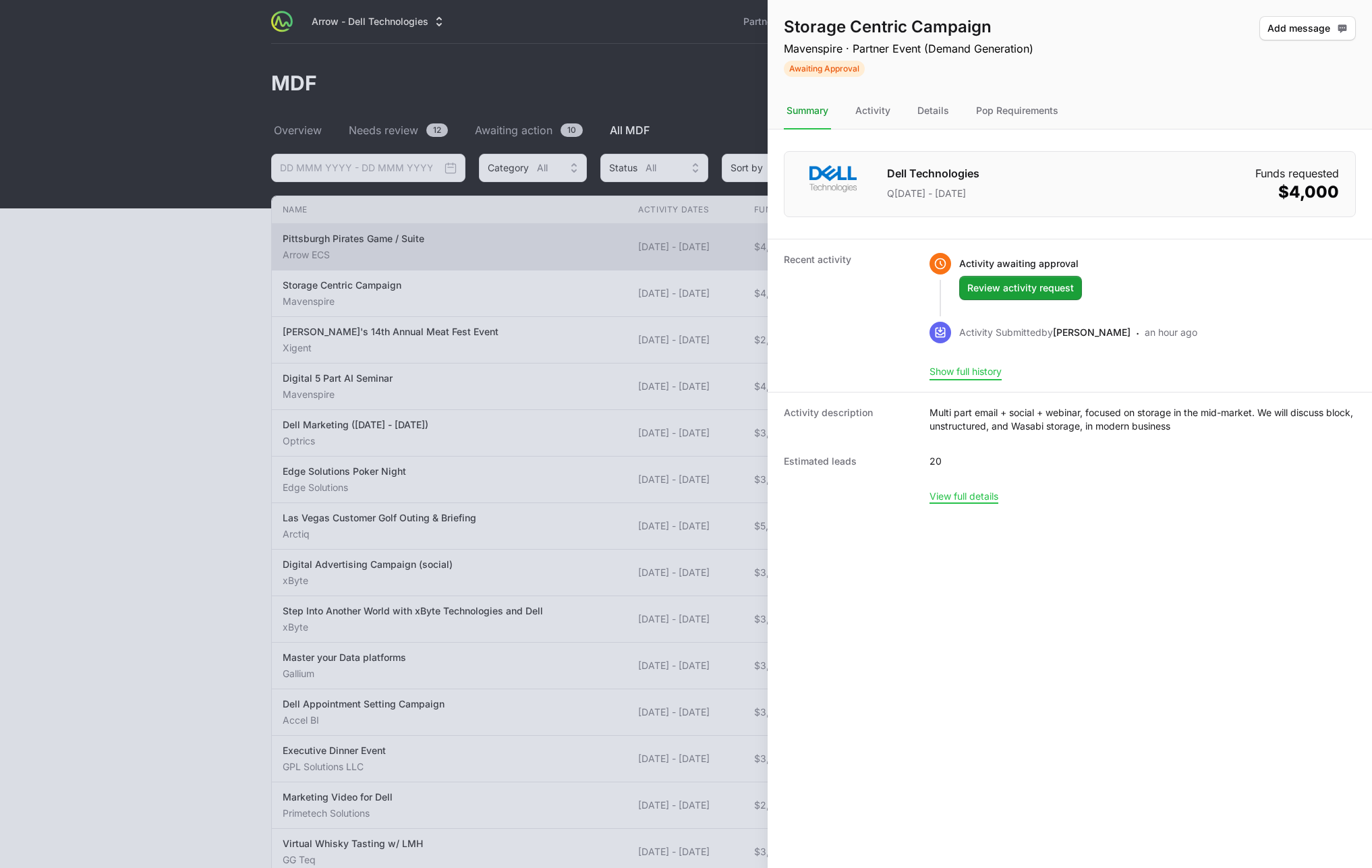
click at [983, 368] on button "Show full history" at bounding box center [965, 371] width 72 height 12
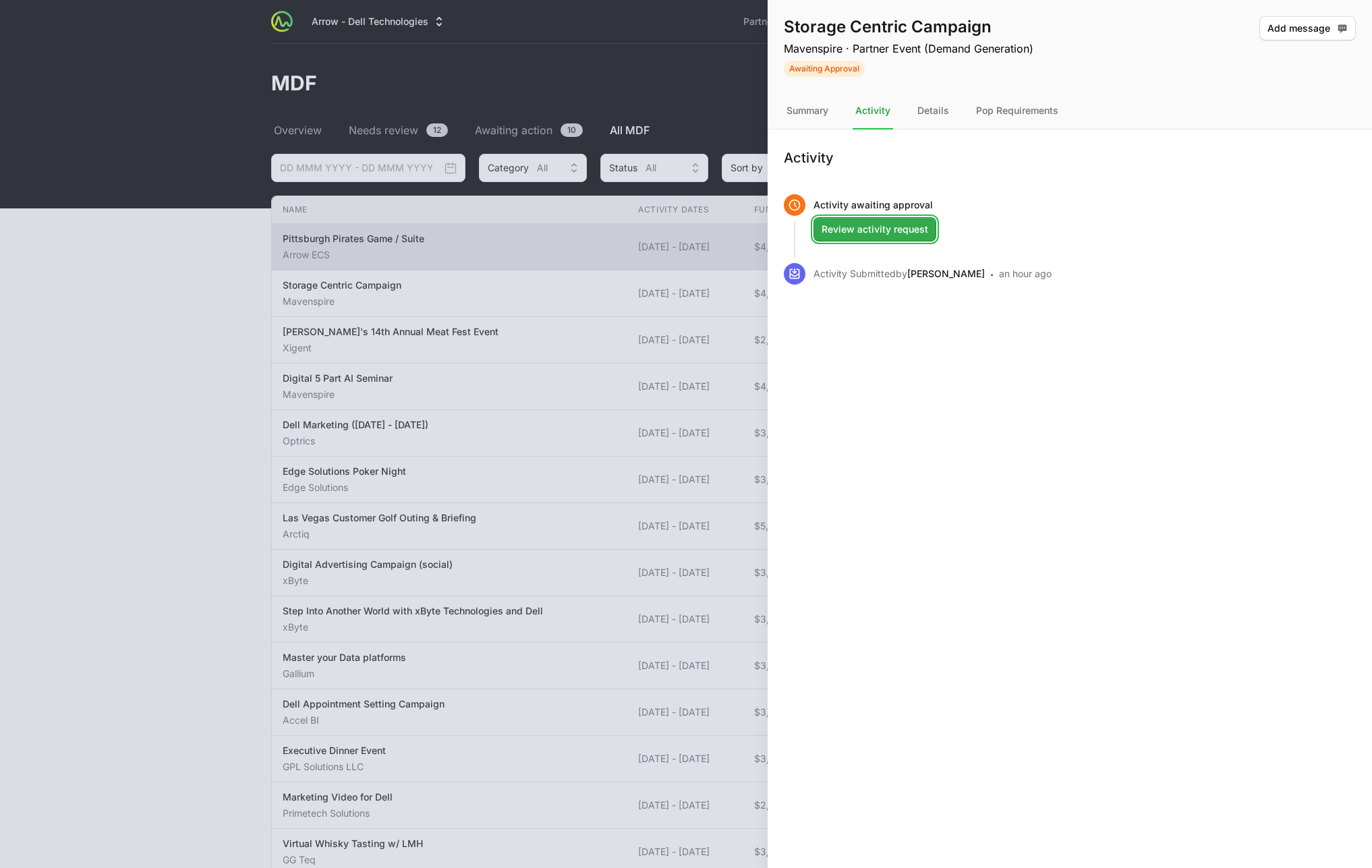
click at [909, 233] on span "Review activity request" at bounding box center [875, 230] width 107 height 16
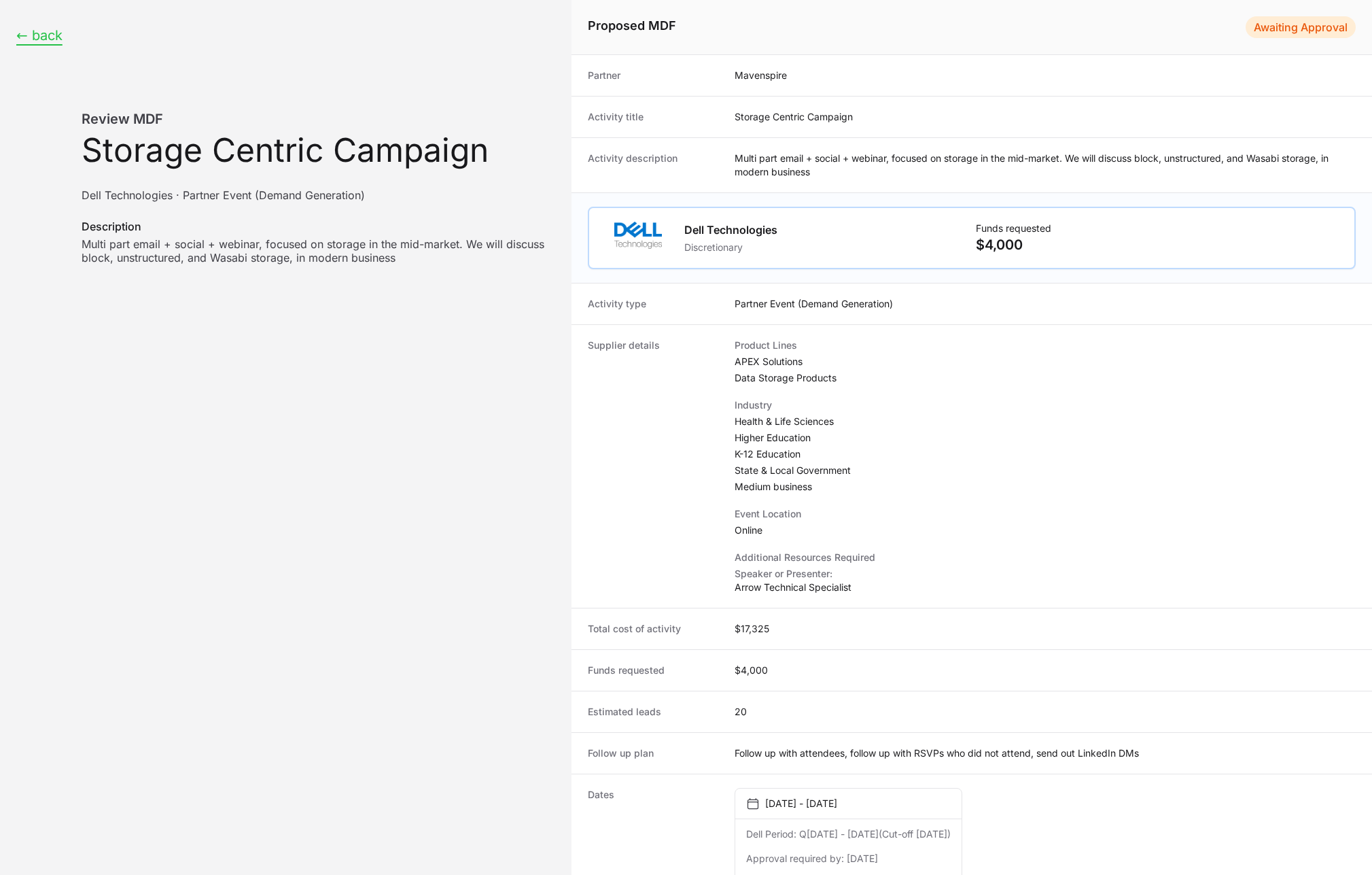
click at [47, 43] on button "← back" at bounding box center [40, 35] width 47 height 17
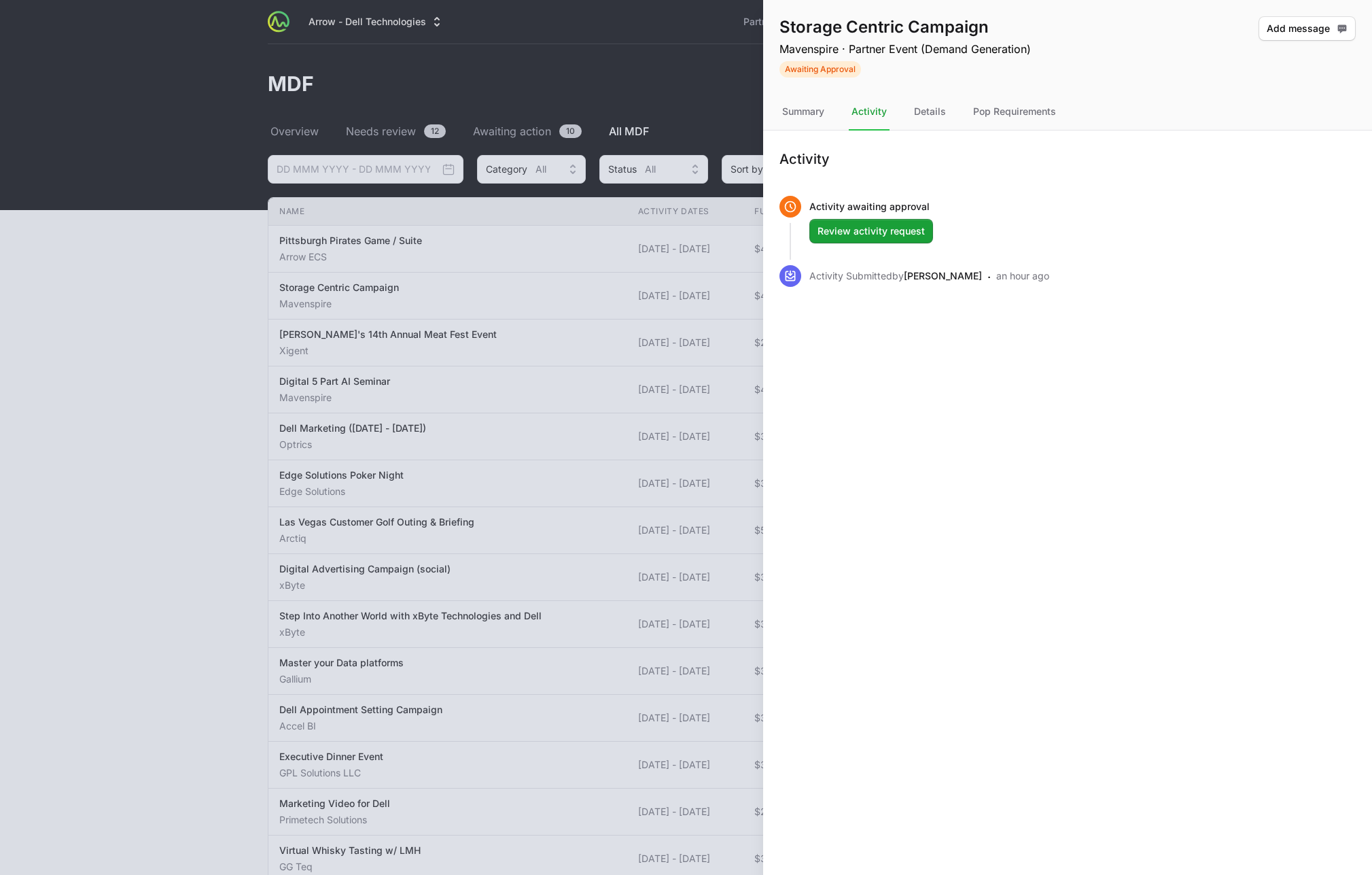
click at [110, 338] on div at bounding box center [686, 438] width 1372 height 875
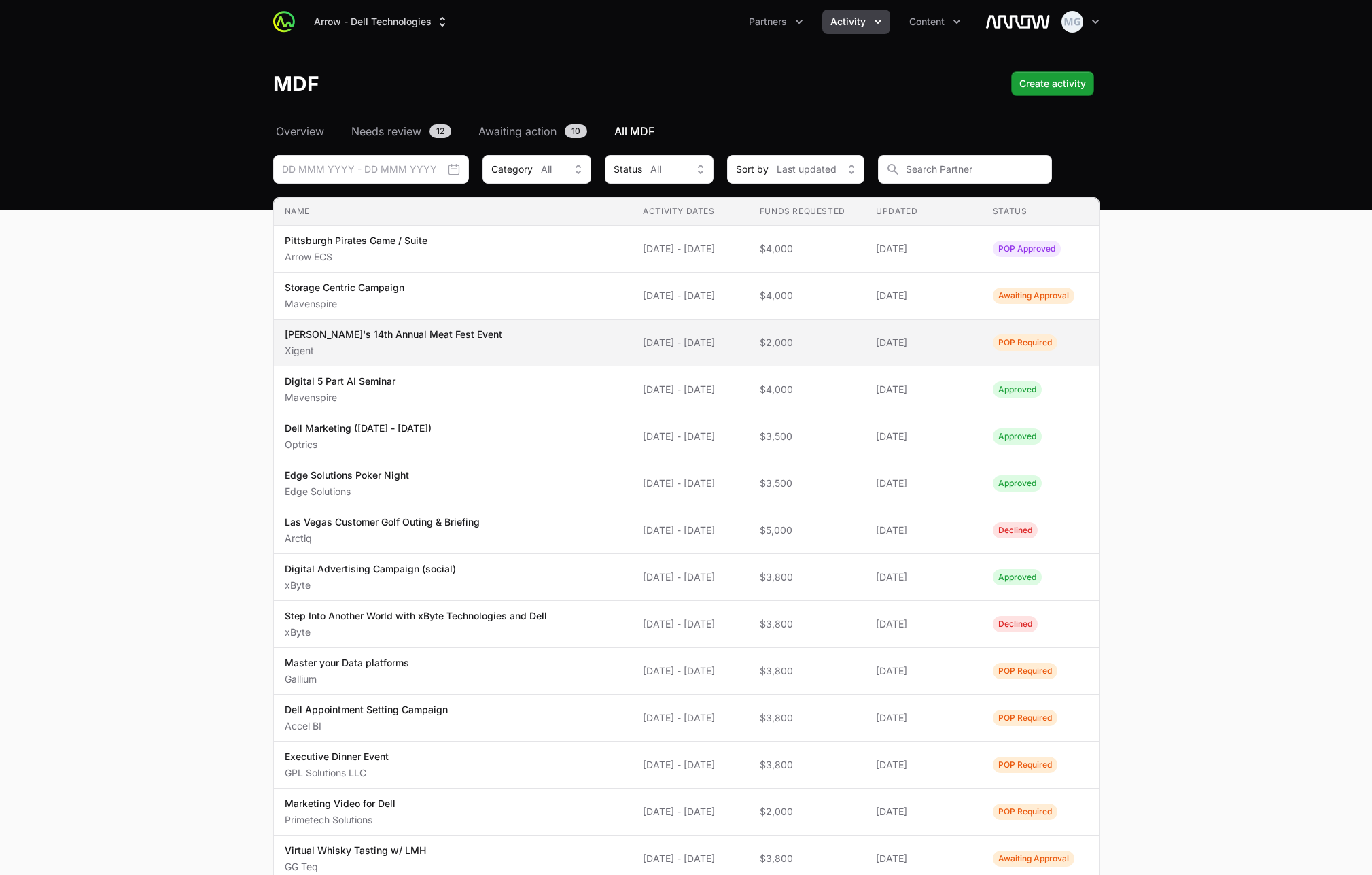
click at [739, 352] on td "Activity Dates [DATE] - [DATE]" at bounding box center [691, 343] width 117 height 47
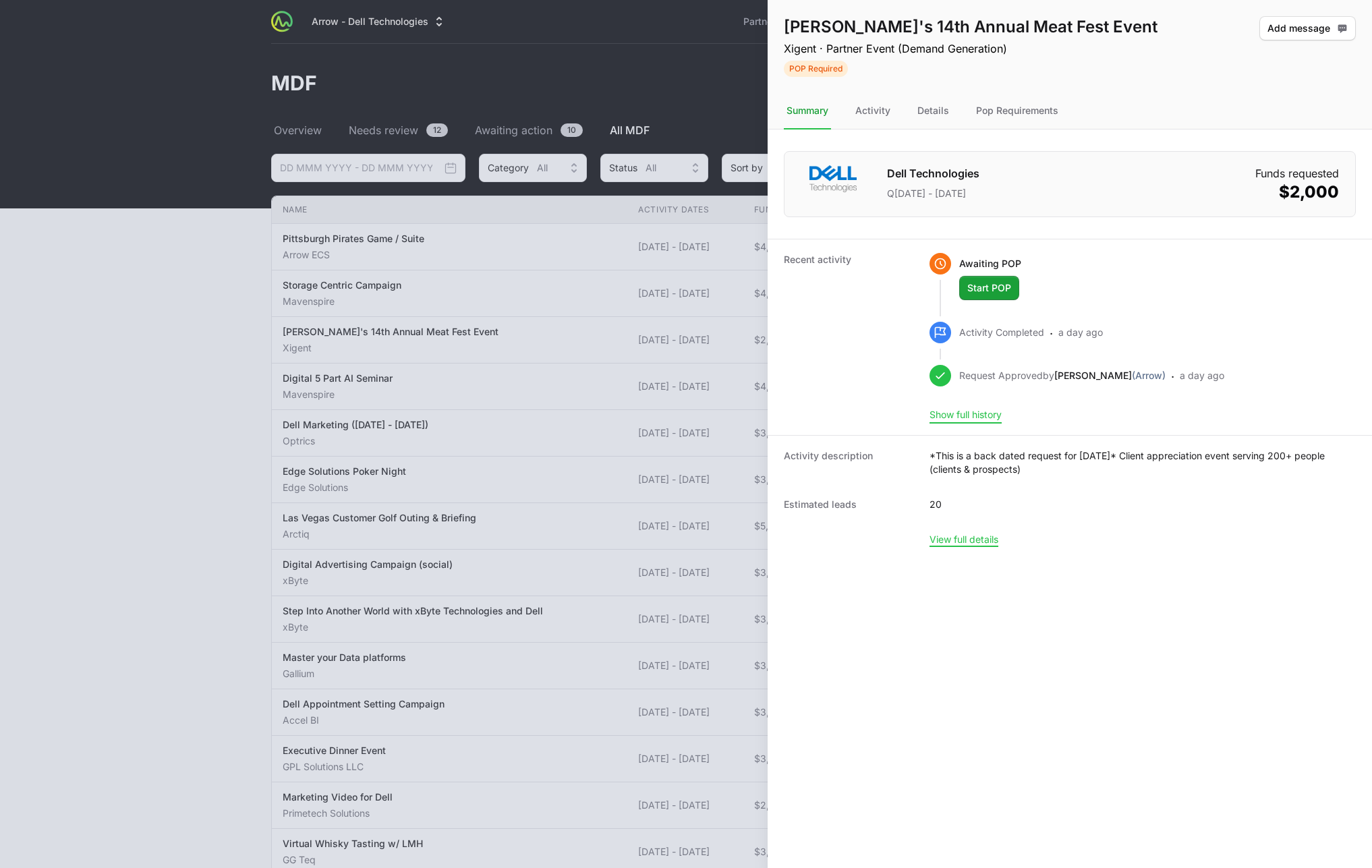
click at [965, 415] on button "Show full history" at bounding box center [965, 415] width 72 height 12
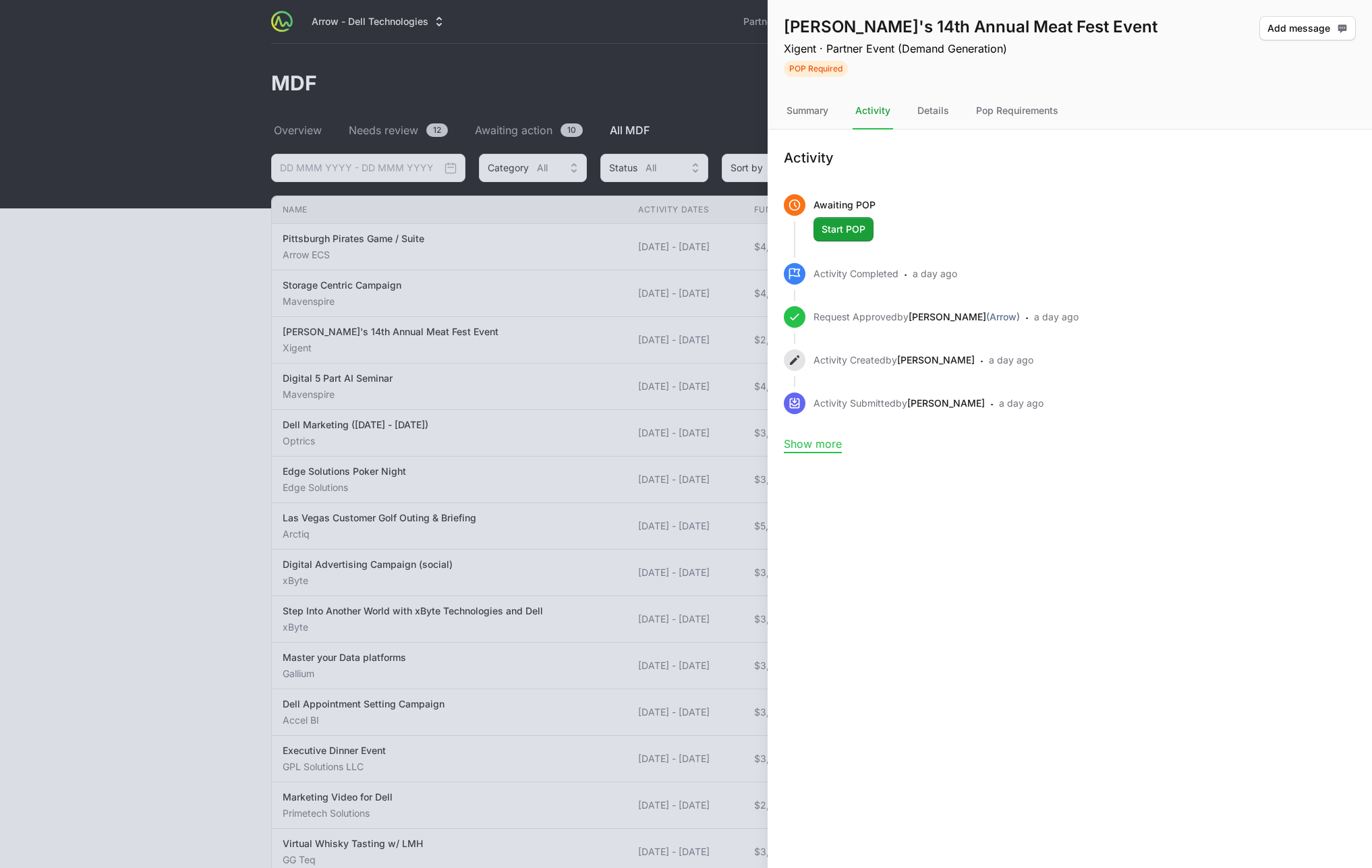
click at [829, 444] on button "Show more" at bounding box center [813, 444] width 58 height 13
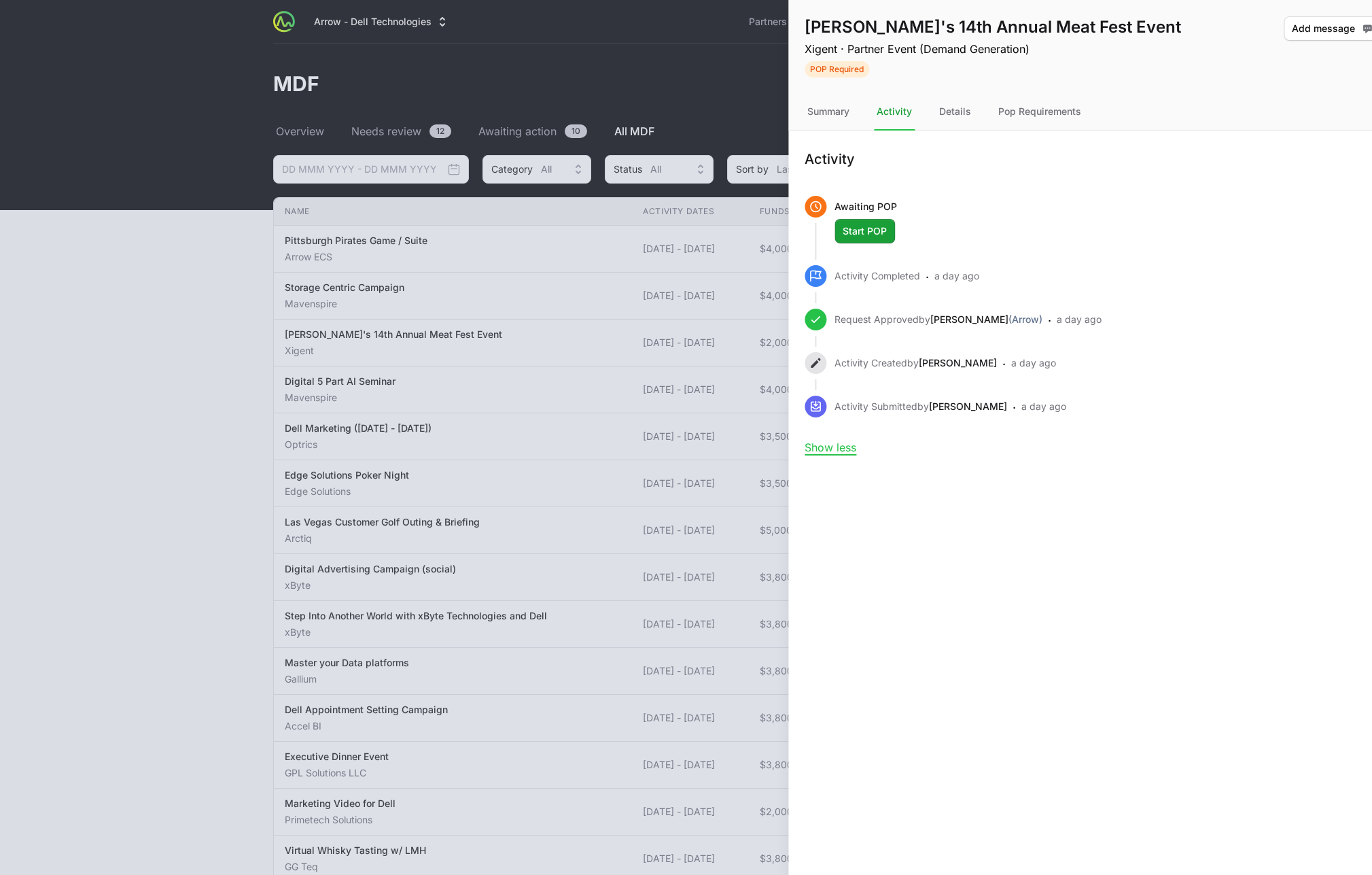
click at [69, 468] on div at bounding box center [686, 438] width 1372 height 875
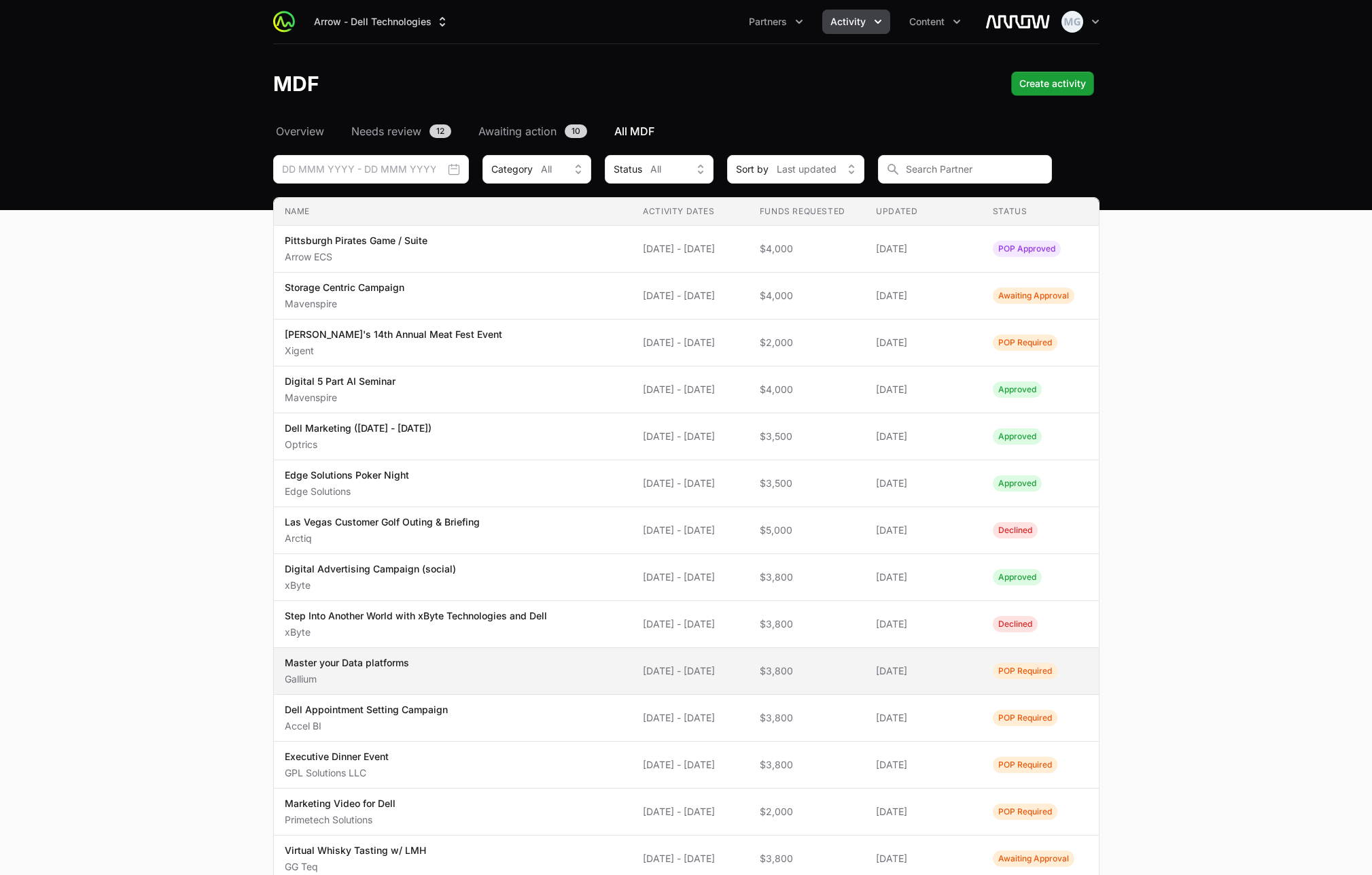
click at [403, 669] on p "Master your Data platforms" at bounding box center [347, 663] width 125 height 14
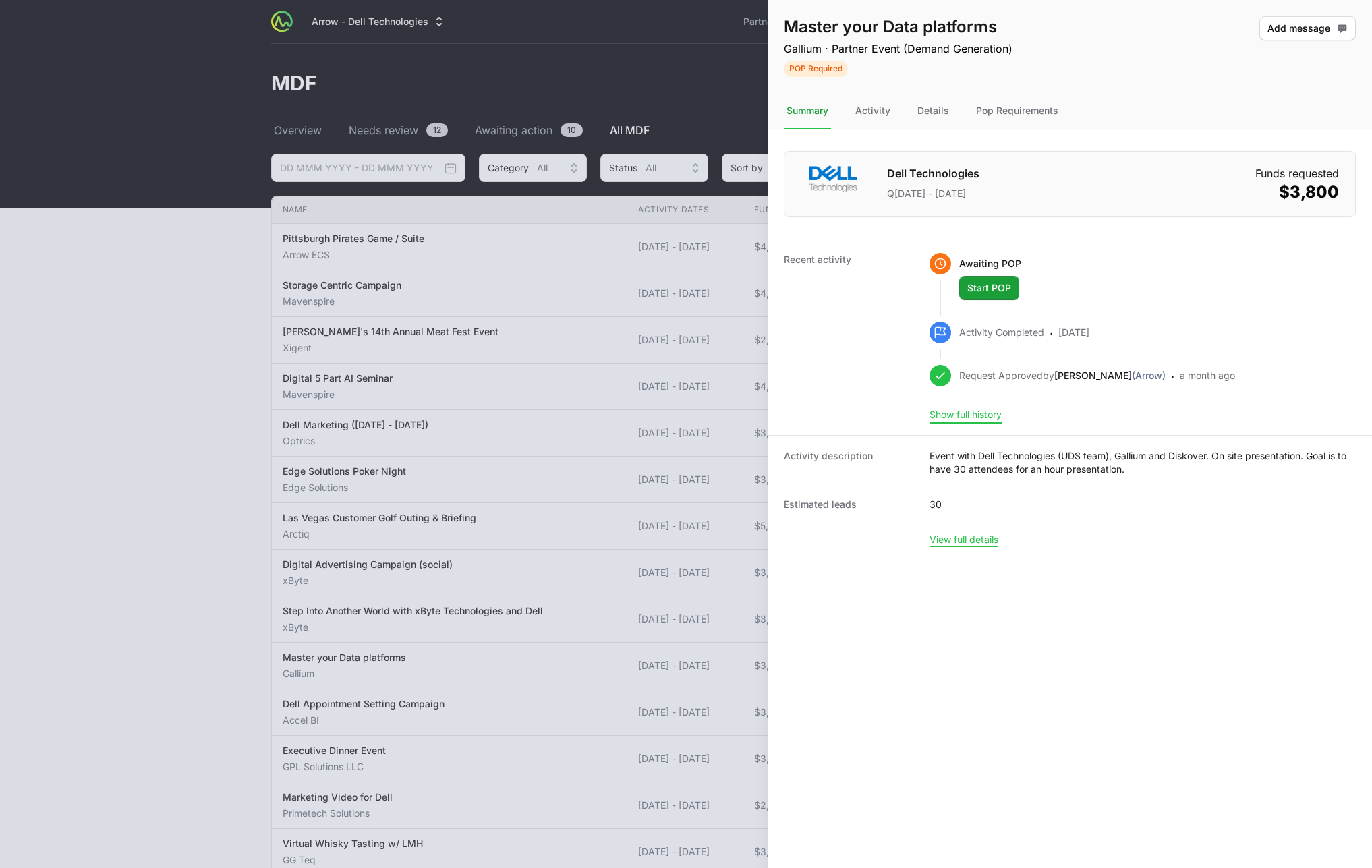
click at [977, 413] on button "Show full history" at bounding box center [965, 415] width 72 height 12
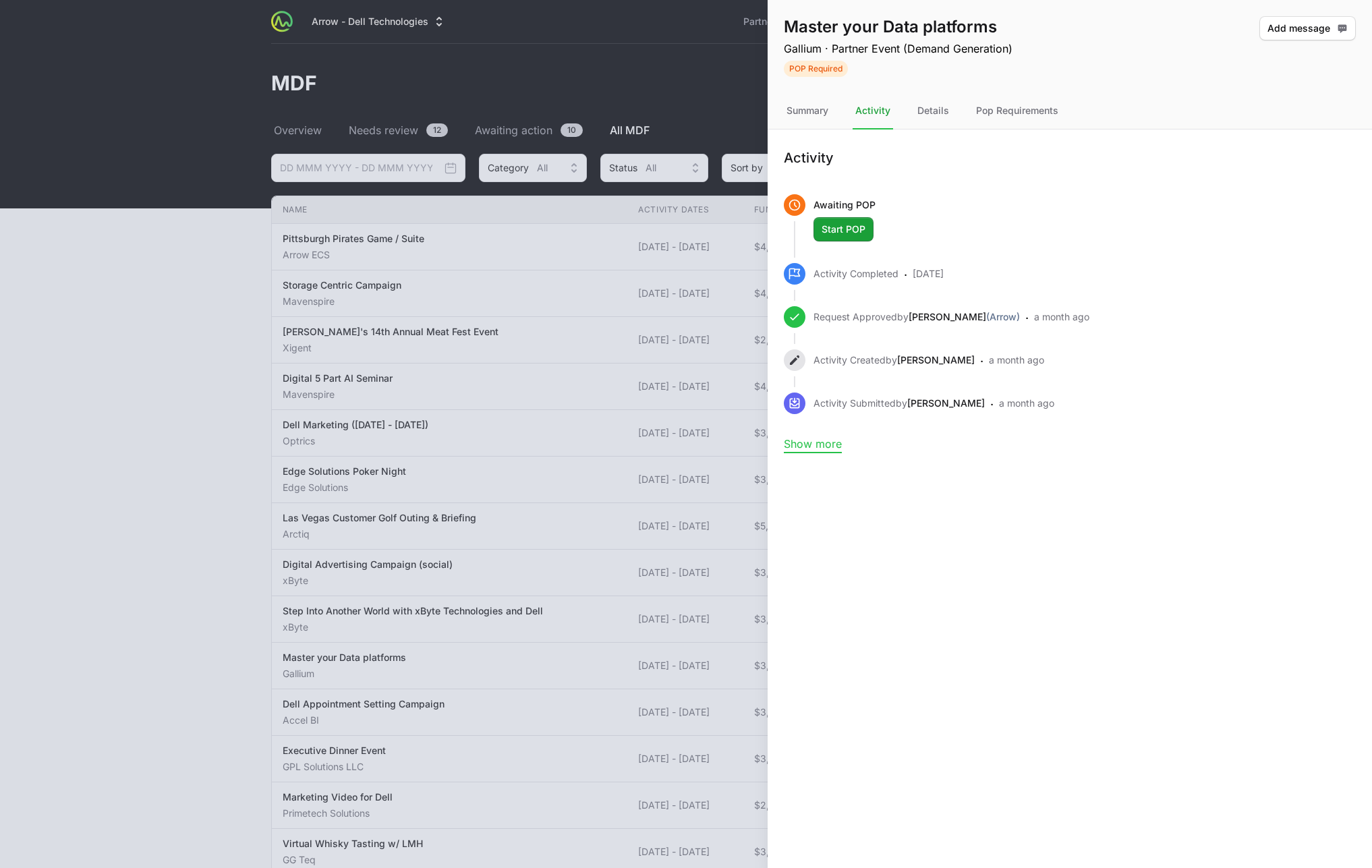
click at [822, 449] on button "Show more" at bounding box center [813, 444] width 58 height 13
click at [822, 449] on button "Show less" at bounding box center [809, 444] width 51 height 13
click at [939, 119] on div "Details" at bounding box center [933, 111] width 37 height 37
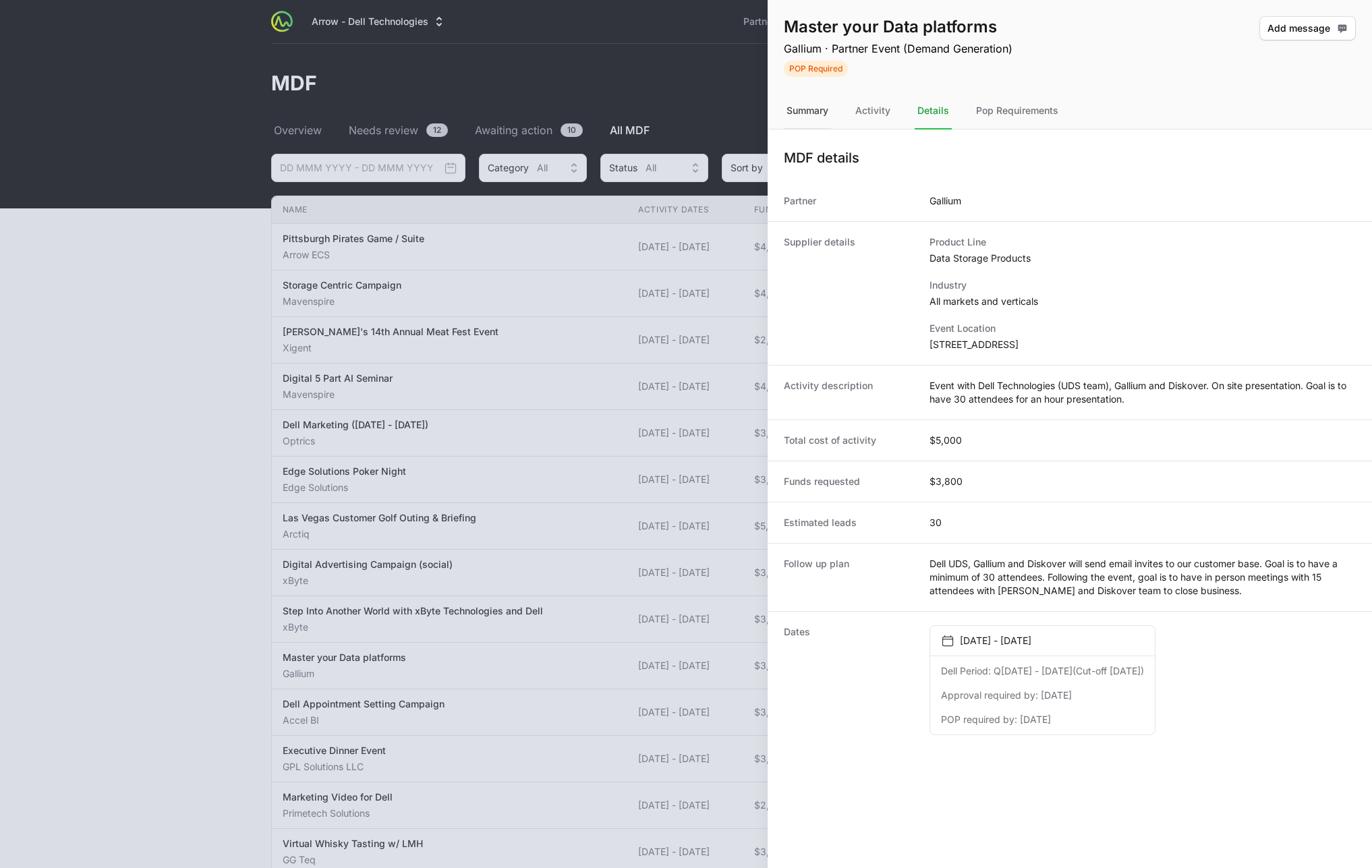
click at [819, 109] on div "Summary" at bounding box center [807, 111] width 47 height 37
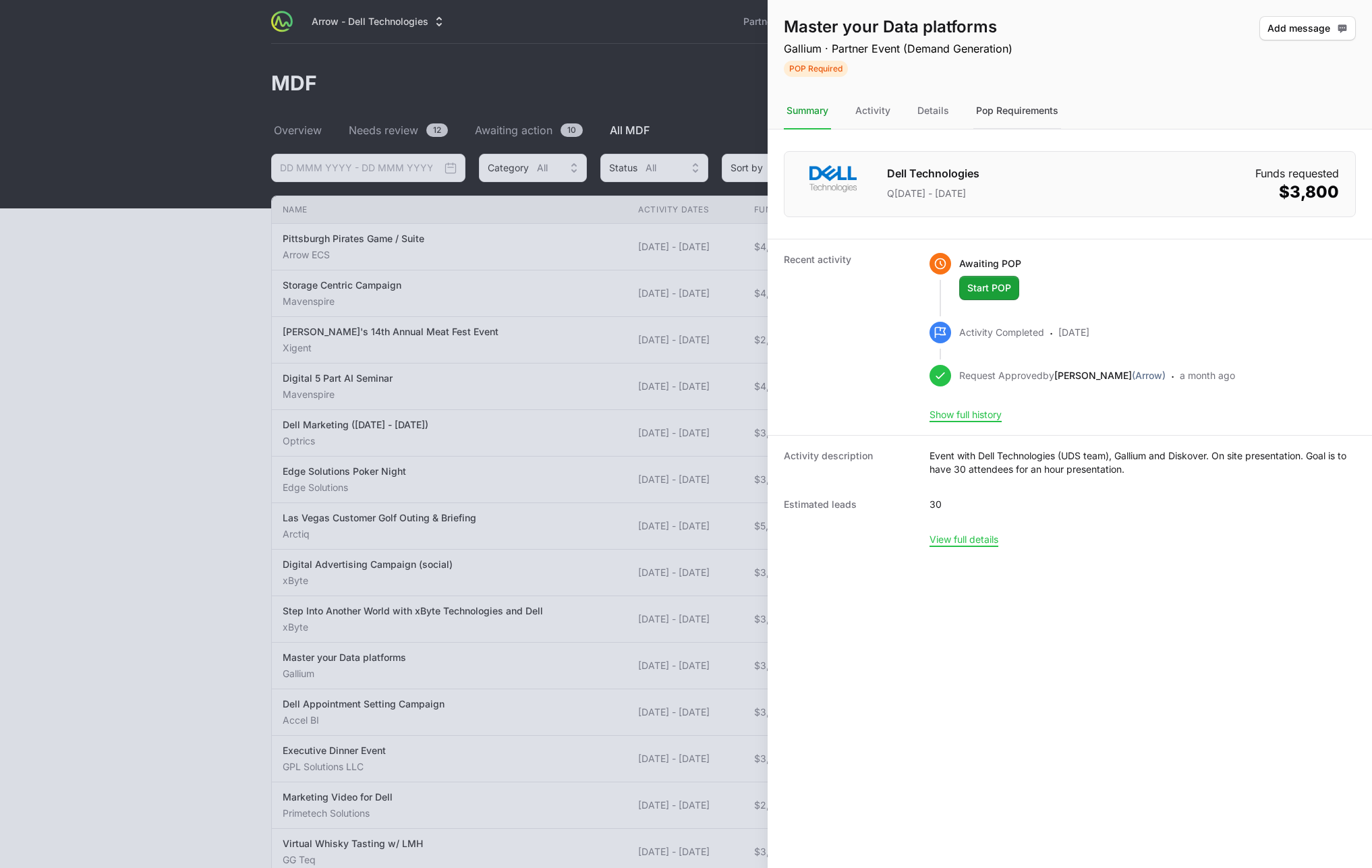
click at [1007, 110] on div "Pop Requirements" at bounding box center [1017, 111] width 88 height 37
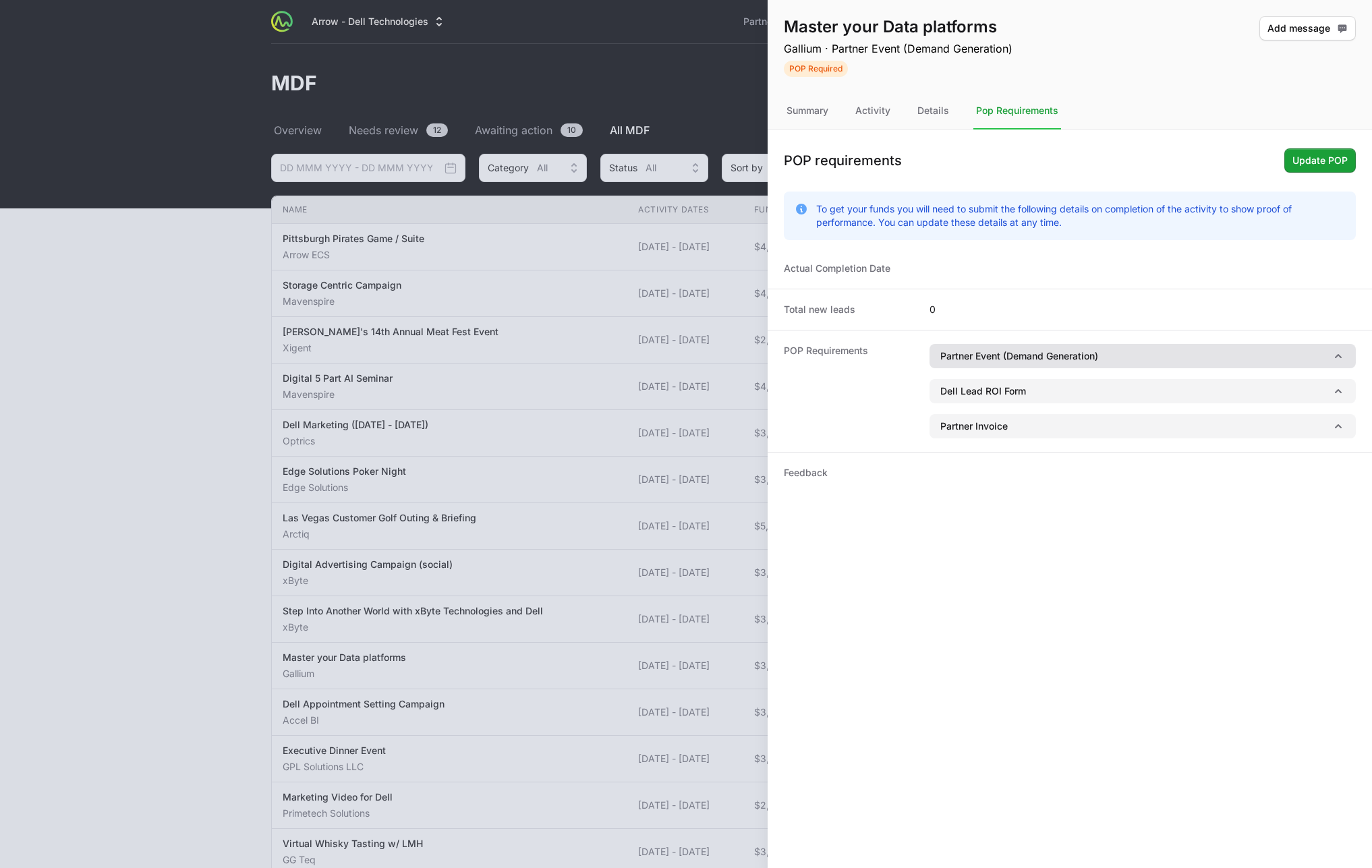
click at [1341, 357] on icon "button" at bounding box center [1338, 356] width 13 height 13
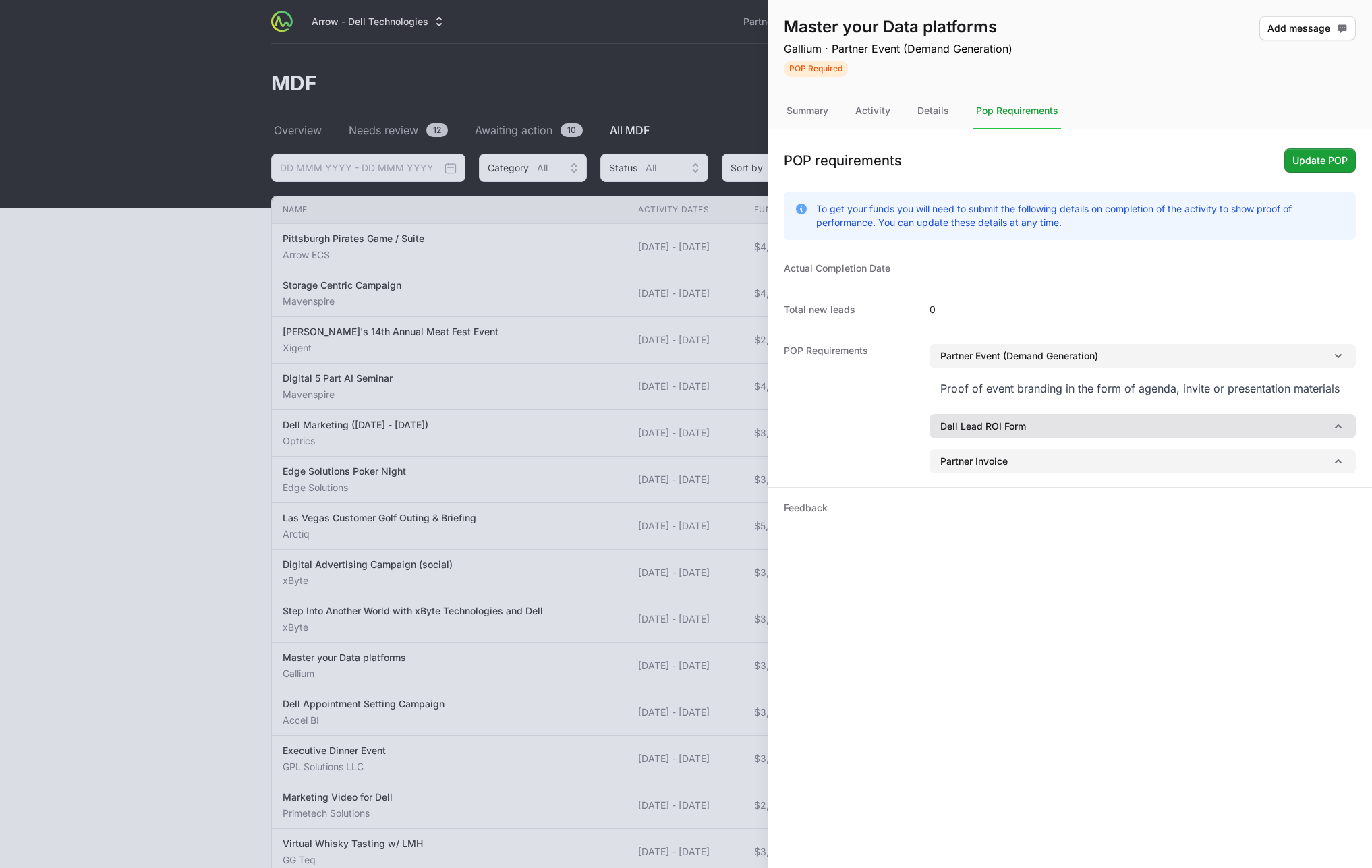
click at [1338, 427] on icon "button" at bounding box center [1338, 426] width 7 height 4
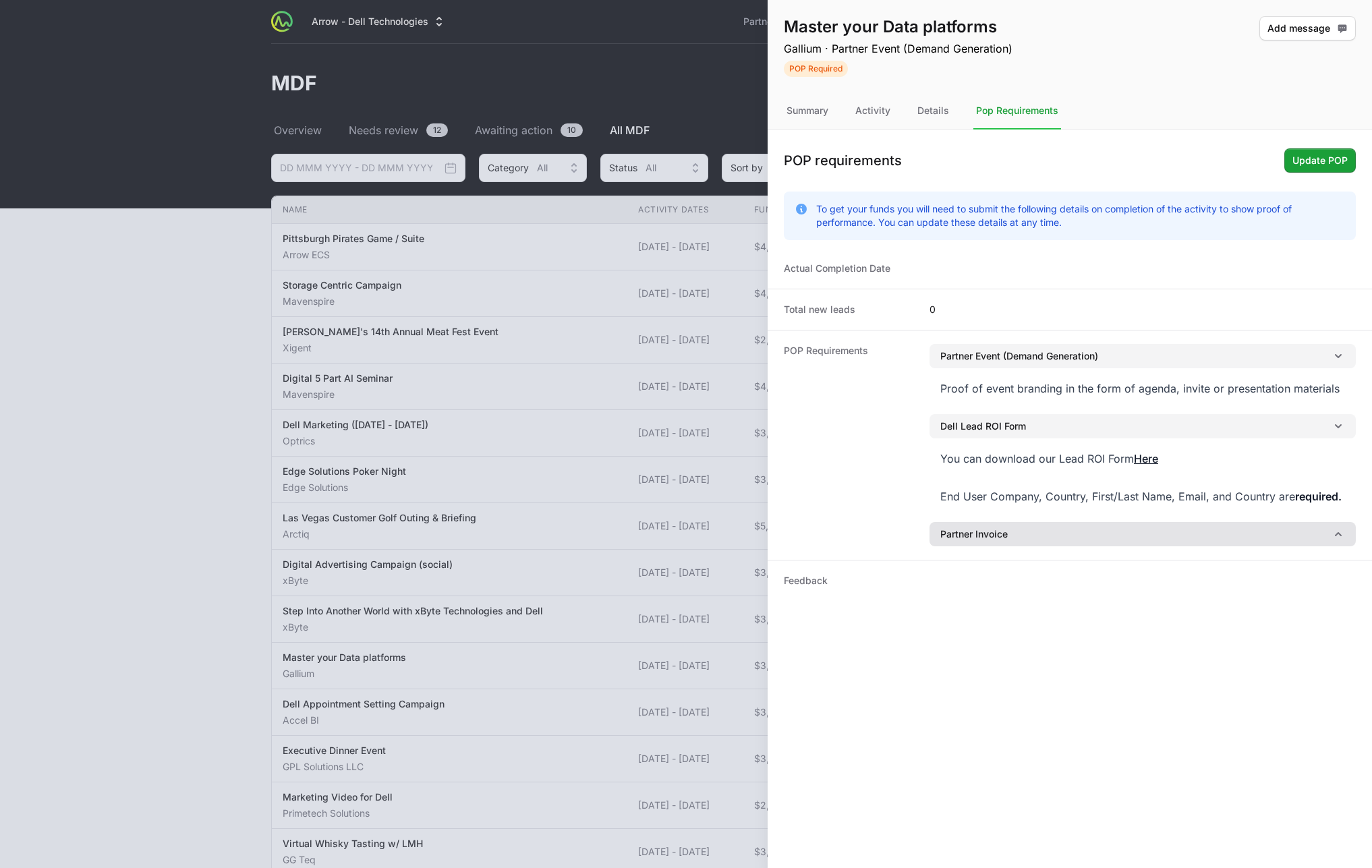
click at [1344, 538] on button "Partner Invoice" at bounding box center [1142, 534] width 427 height 25
click at [1339, 538] on icon "button" at bounding box center [1338, 534] width 13 height 13
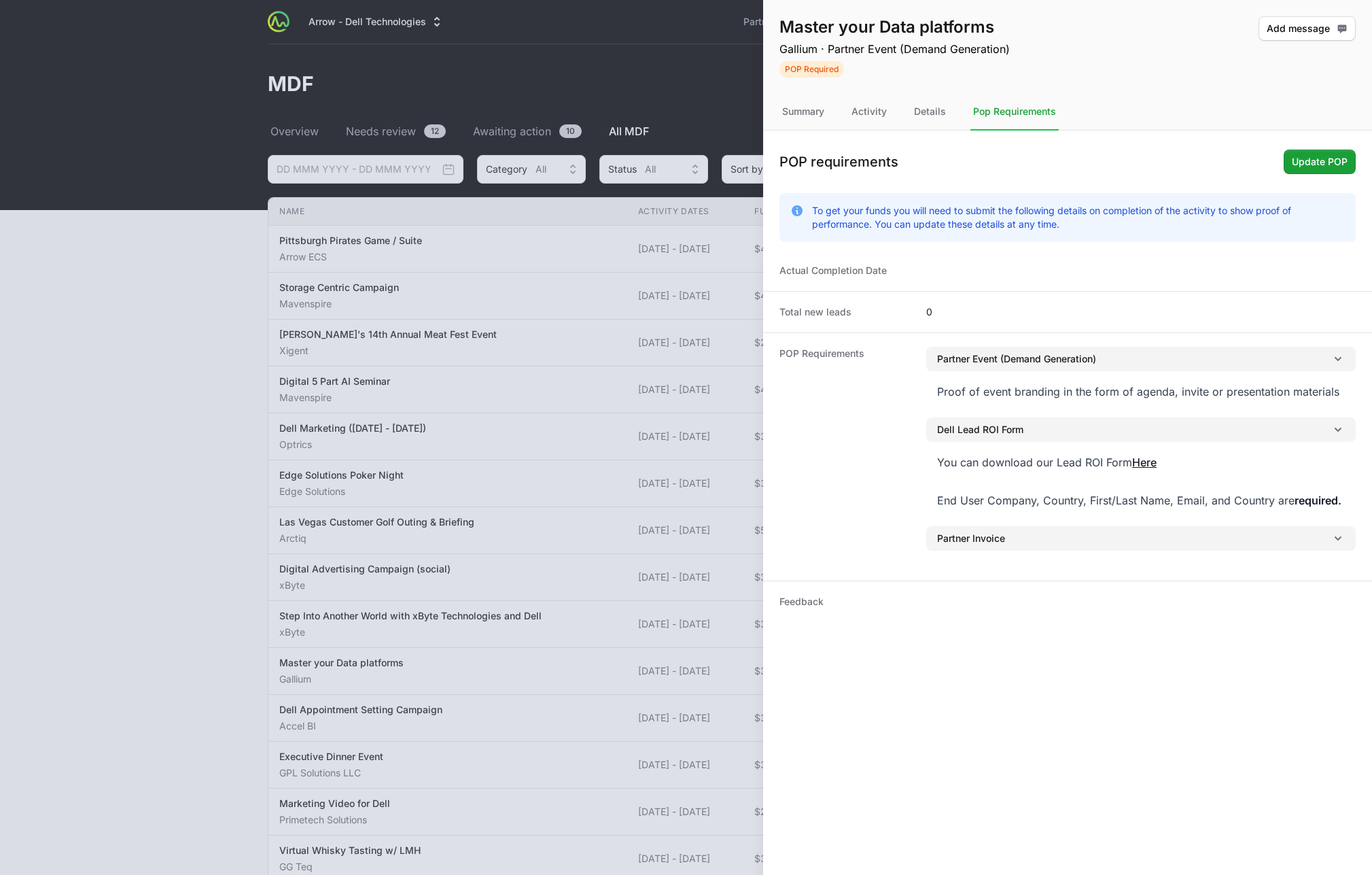
click at [188, 195] on div at bounding box center [686, 438] width 1372 height 875
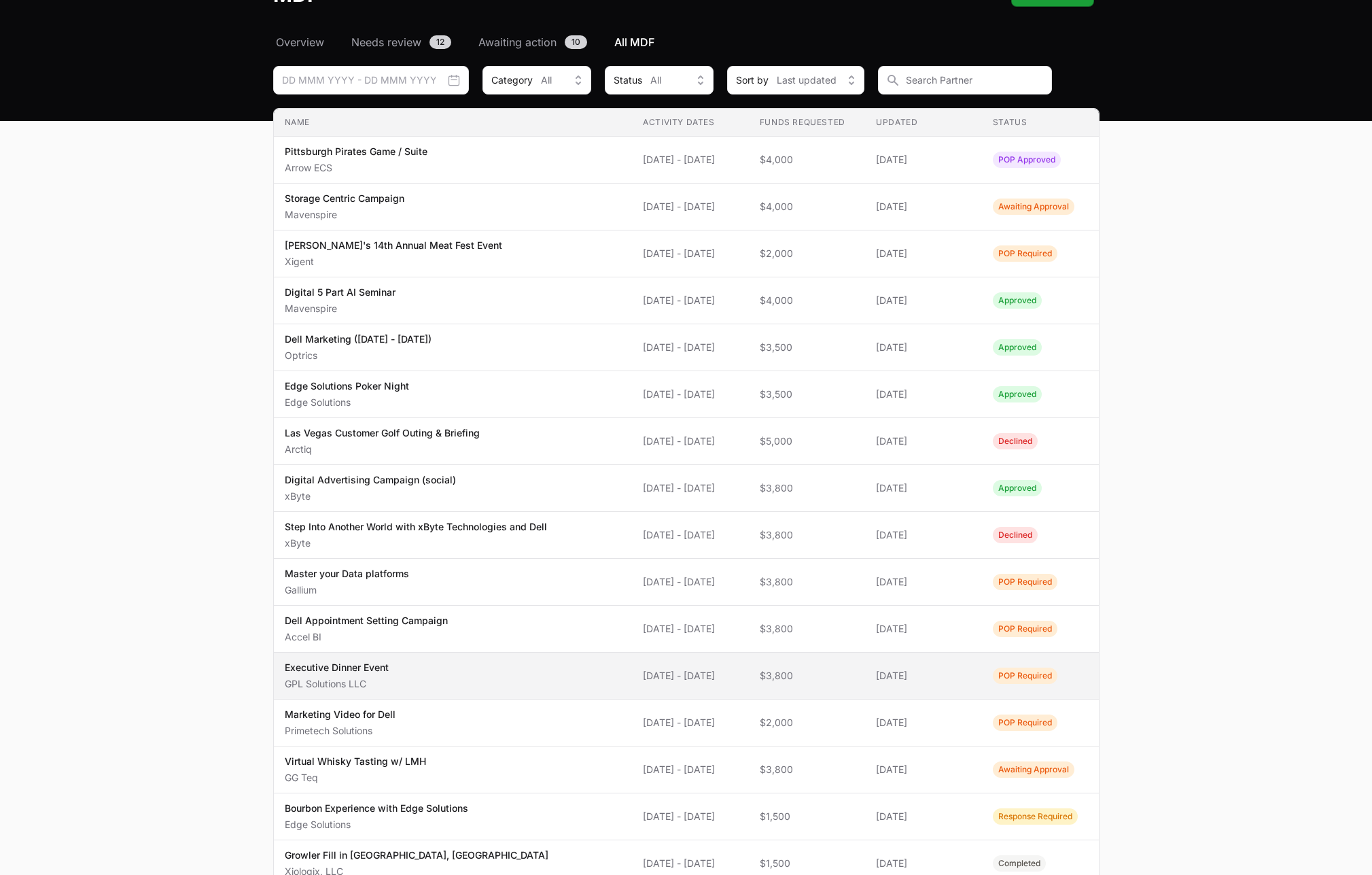
scroll to position [68, 0]
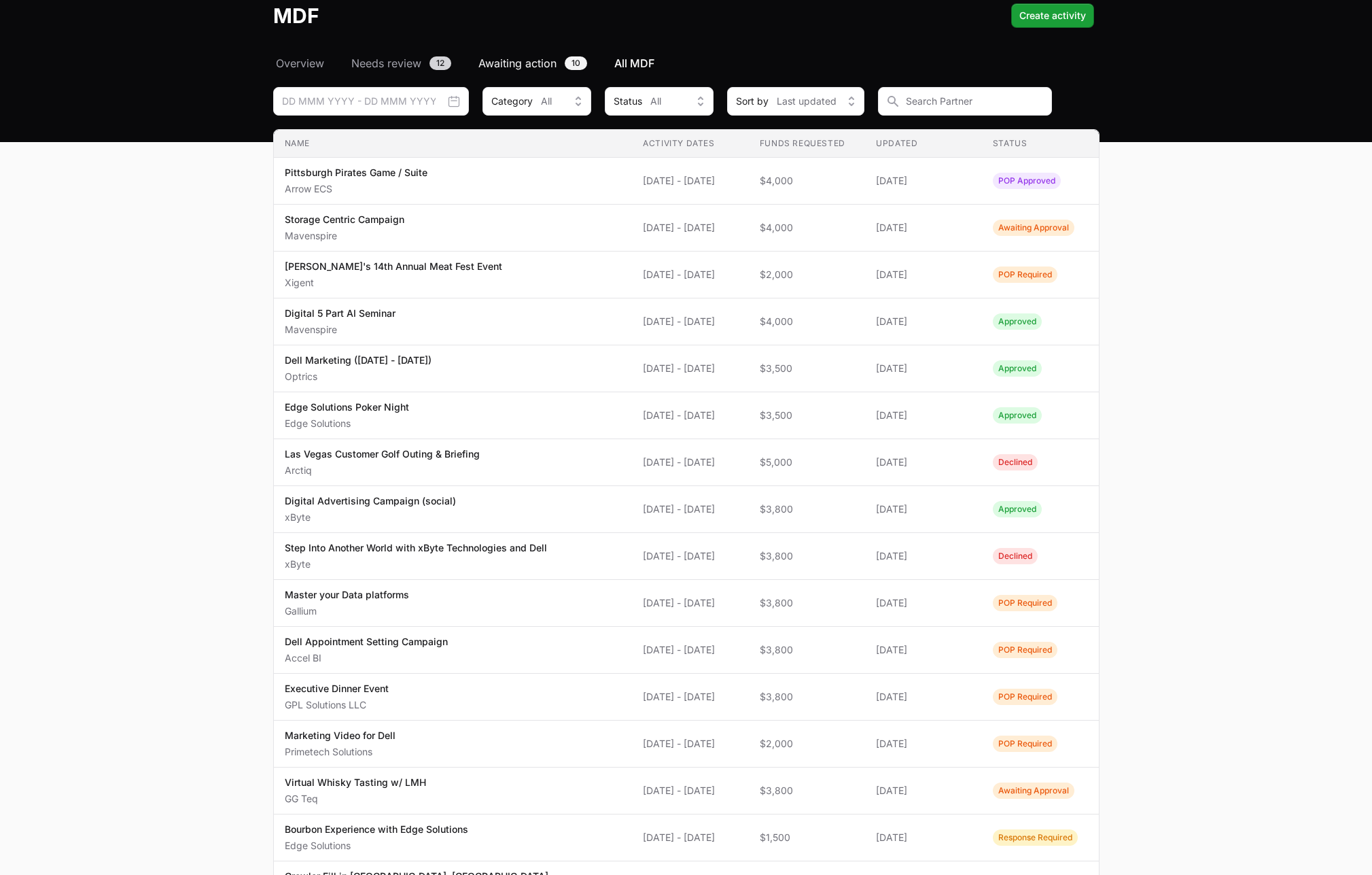
click at [508, 61] on span "Awaiting action" at bounding box center [518, 63] width 78 height 17
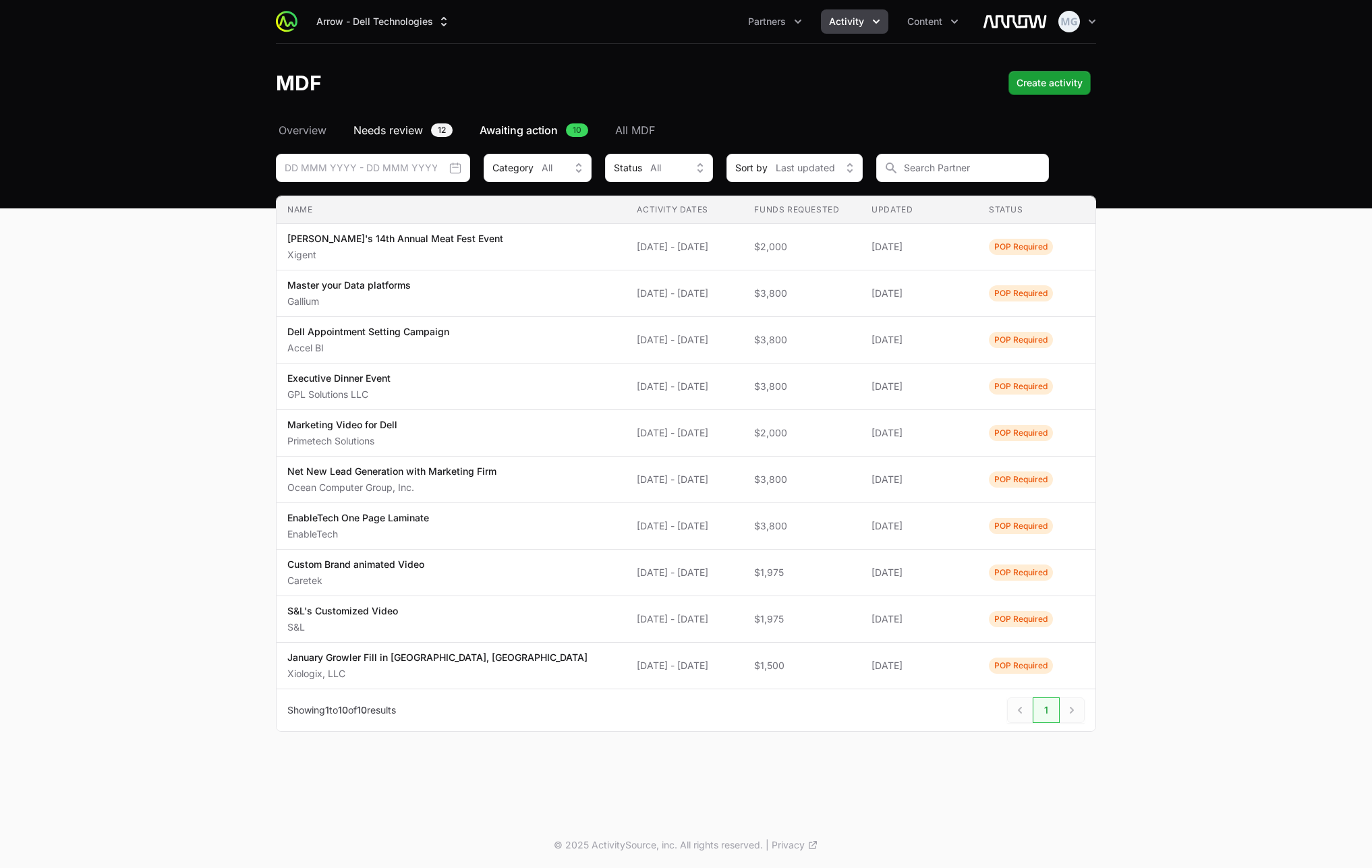
click at [424, 126] on link "Needs review 12" at bounding box center [403, 130] width 104 height 16
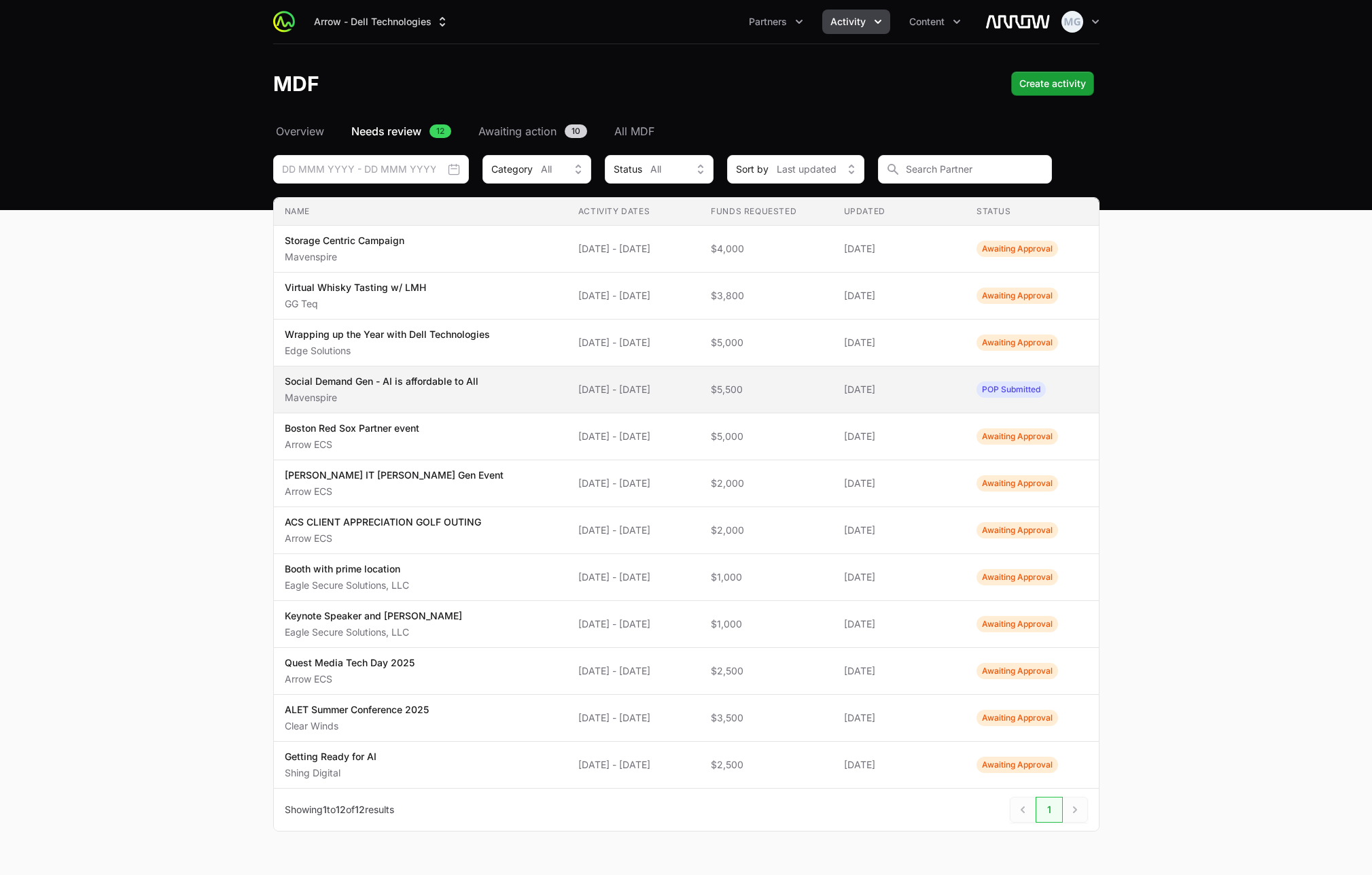
click at [993, 386] on span "POP Submitted" at bounding box center [1011, 389] width 69 height 17
click at [427, 393] on p "Mavenspire" at bounding box center [382, 398] width 194 height 14
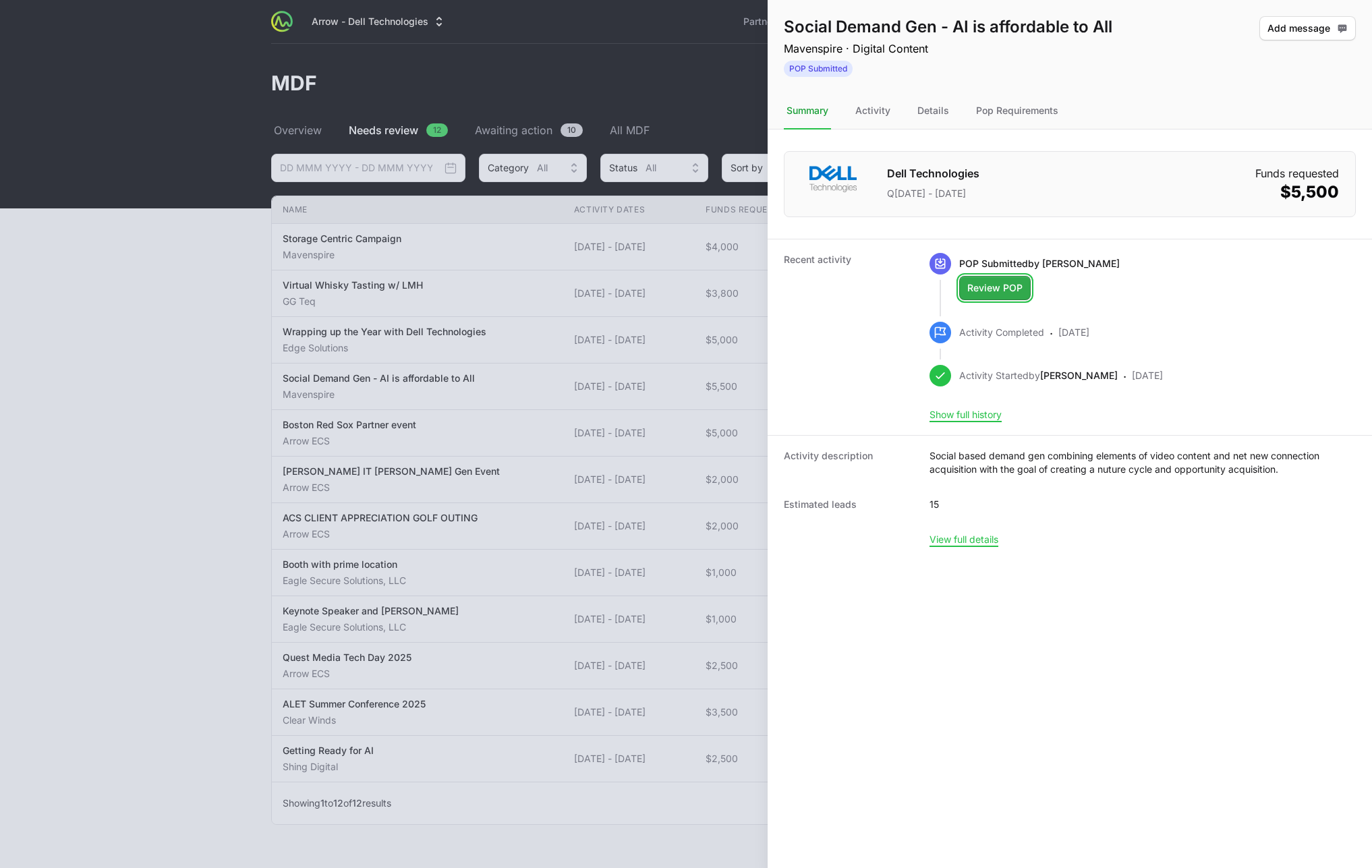
click at [991, 292] on span "Review POP" at bounding box center [995, 288] width 55 height 16
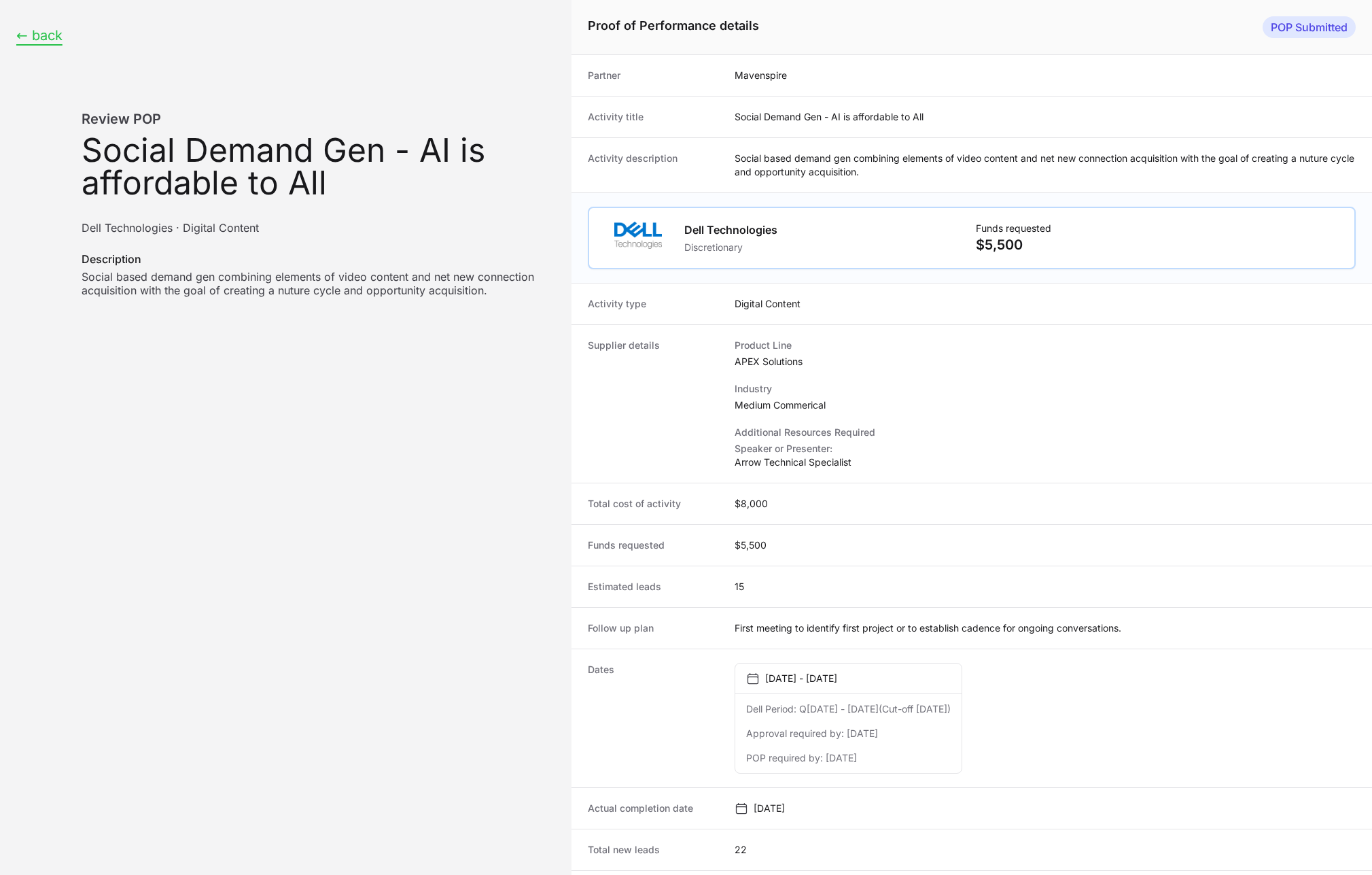
click at [47, 36] on button "← back" at bounding box center [40, 35] width 47 height 17
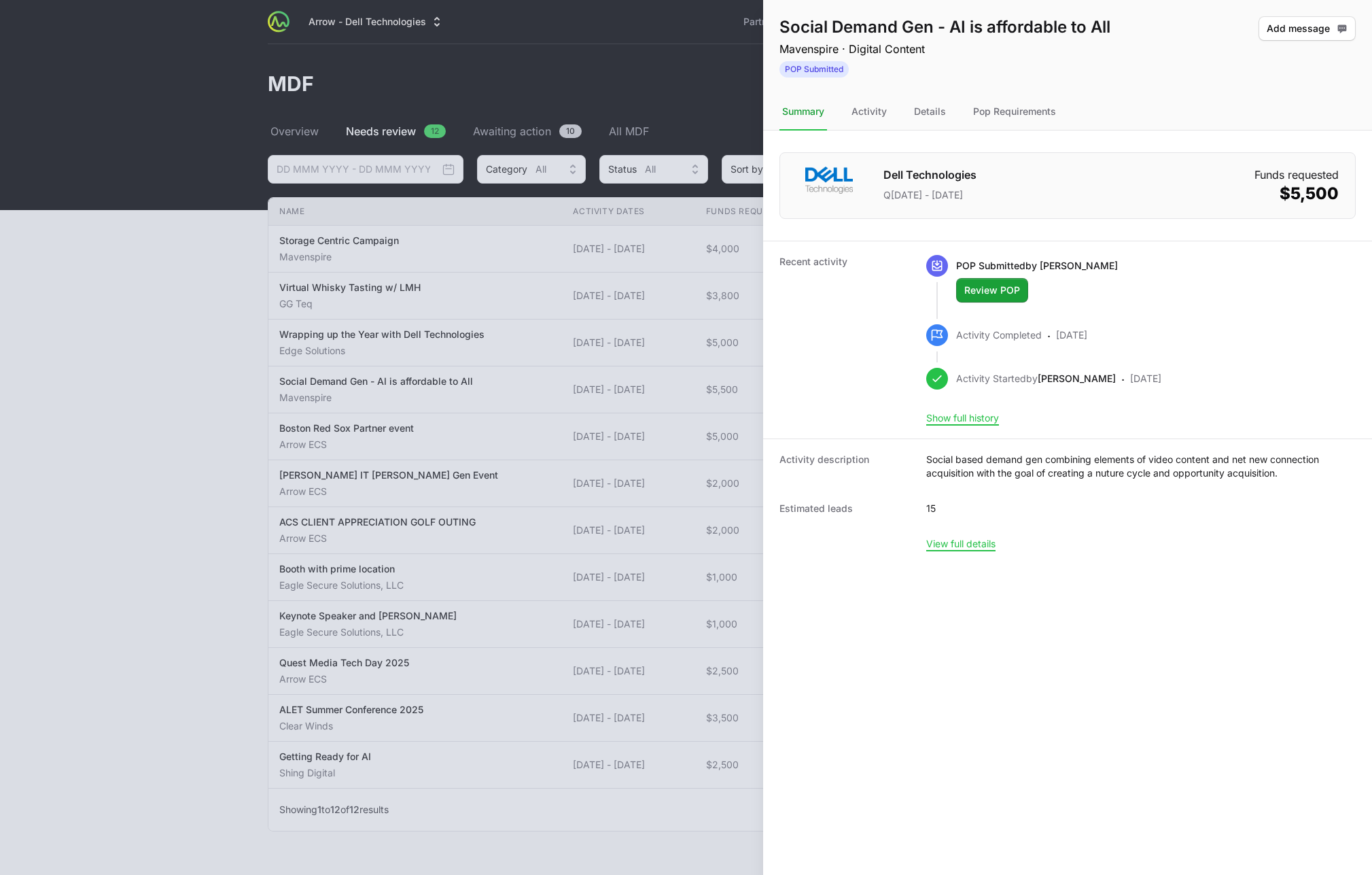
click at [142, 319] on div at bounding box center [686, 438] width 1372 height 875
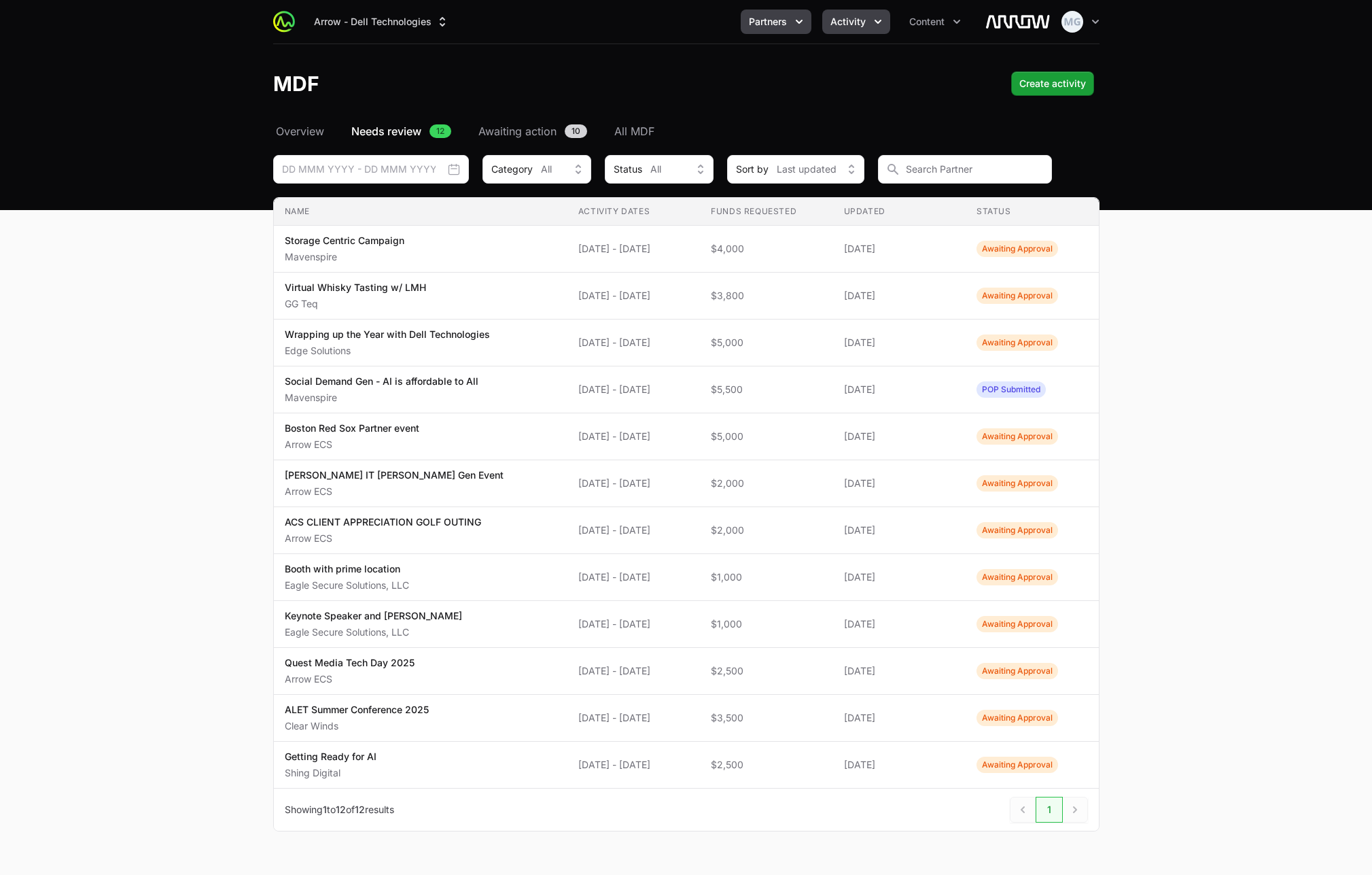
click at [772, 24] on span "Partners" at bounding box center [768, 22] width 38 height 14
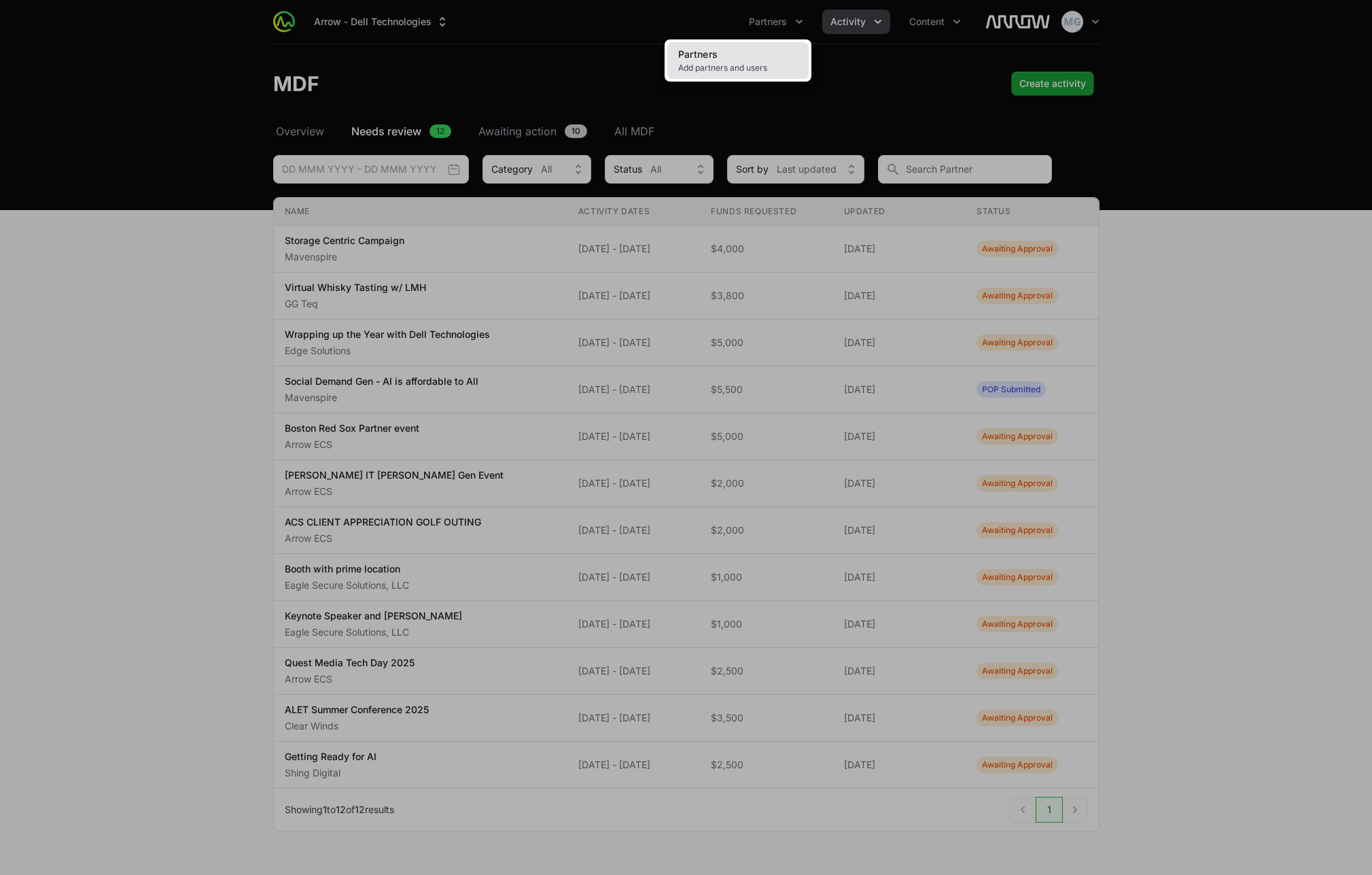
click at [736, 51] on link "Partners Add partners and users" at bounding box center [738, 60] width 141 height 37
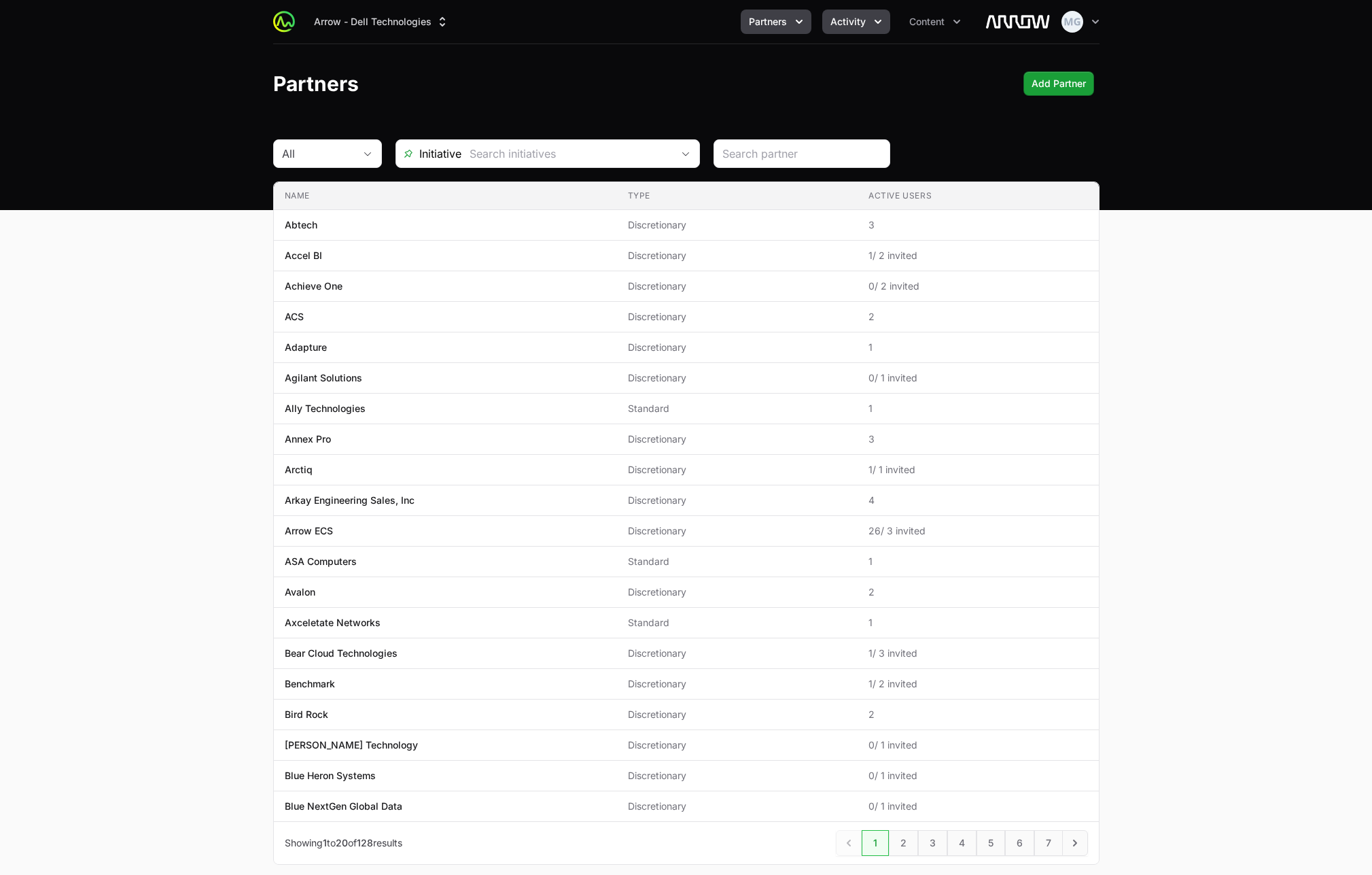
click at [842, 22] on span "Activity" at bounding box center [848, 22] width 35 height 14
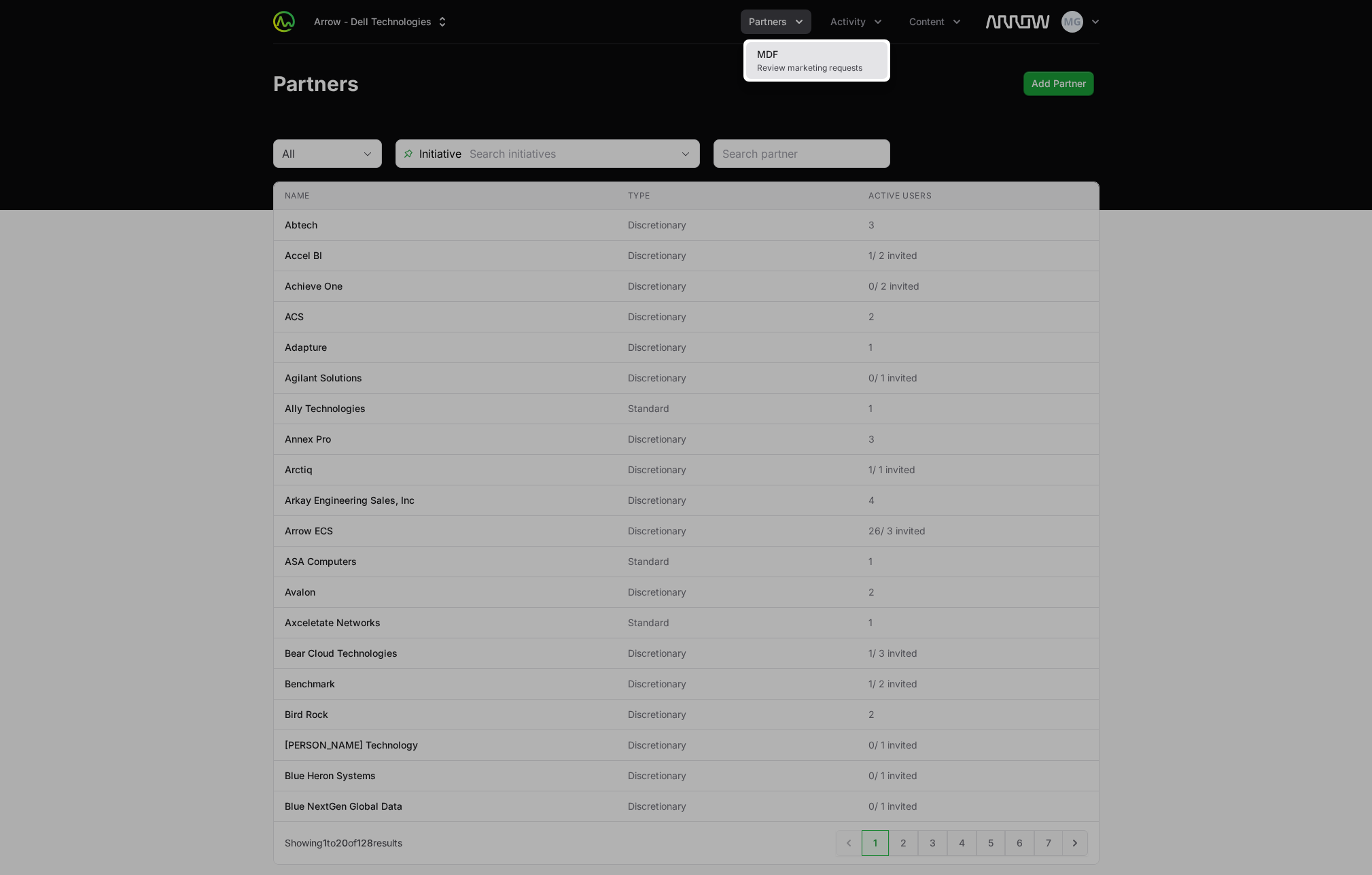
click at [820, 65] on span "Review marketing requests" at bounding box center [817, 68] width 119 height 11
